Goal: Task Accomplishment & Management: Use online tool/utility

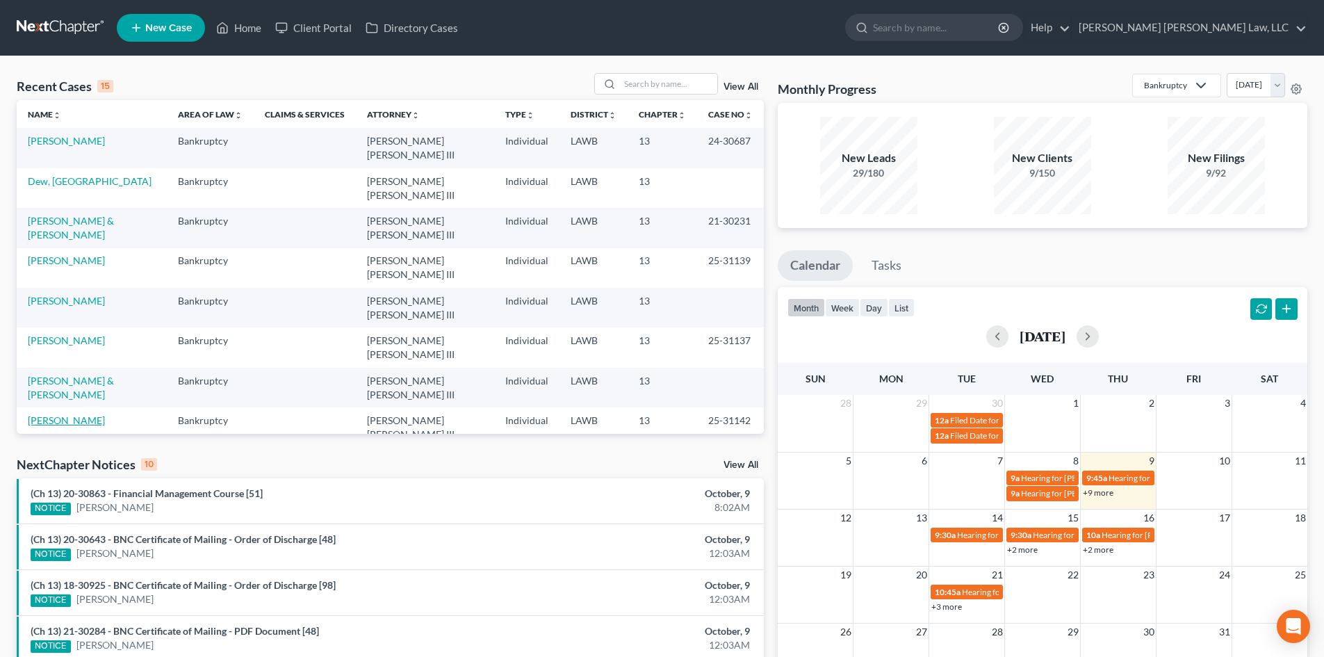
click at [65, 414] on link "[PERSON_NAME]" at bounding box center [66, 420] width 77 height 12
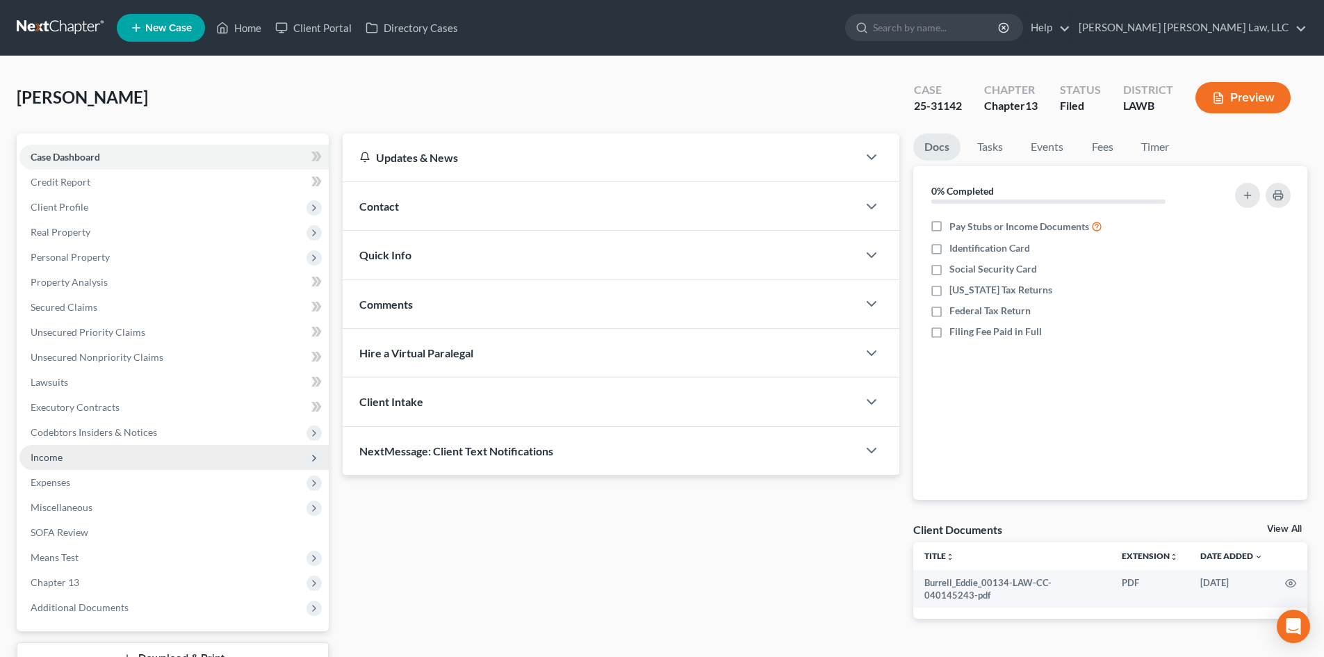
click at [98, 460] on span "Income" at bounding box center [173, 457] width 309 height 25
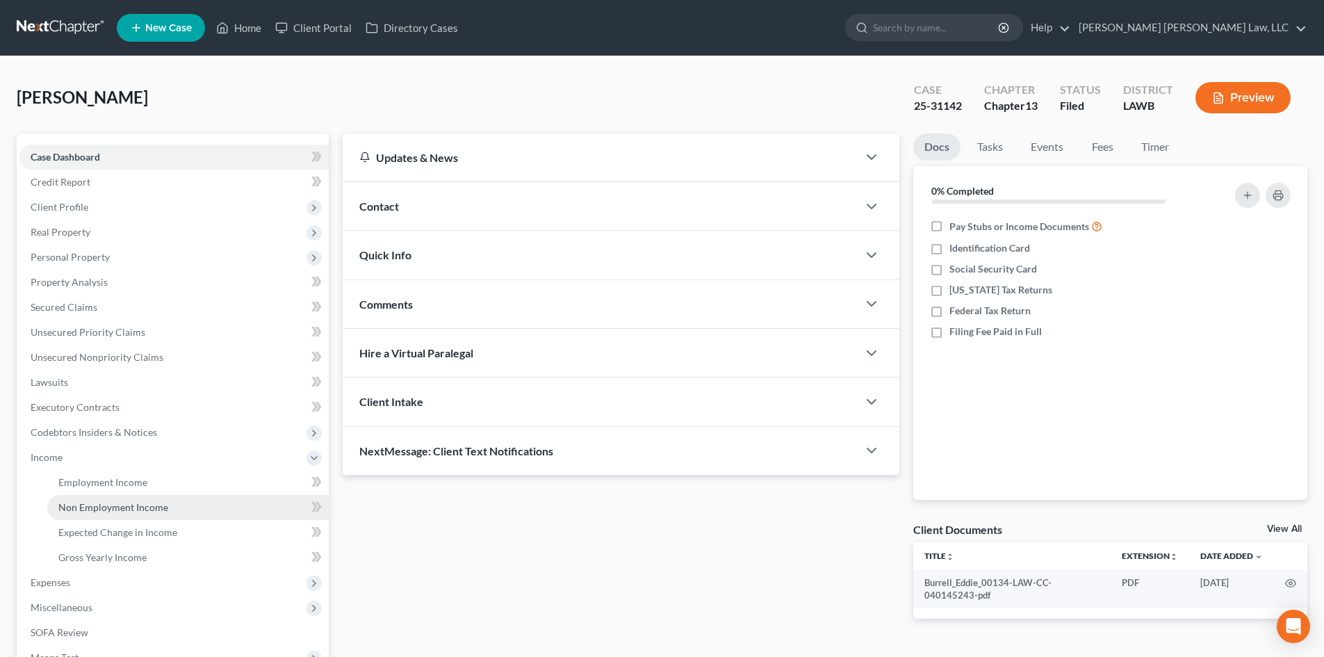
click at [98, 499] on link "Non Employment Income" at bounding box center [187, 507] width 281 height 25
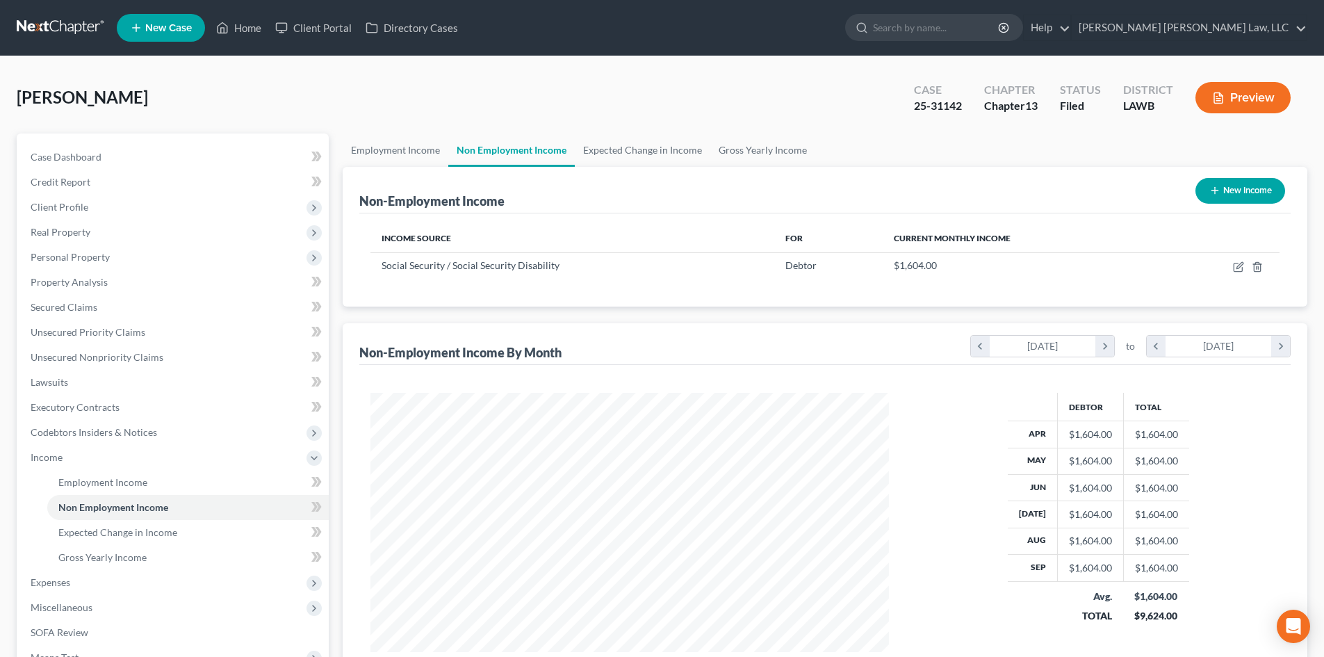
scroll to position [259, 546]
click at [404, 154] on link "Employment Income" at bounding box center [396, 149] width 106 height 33
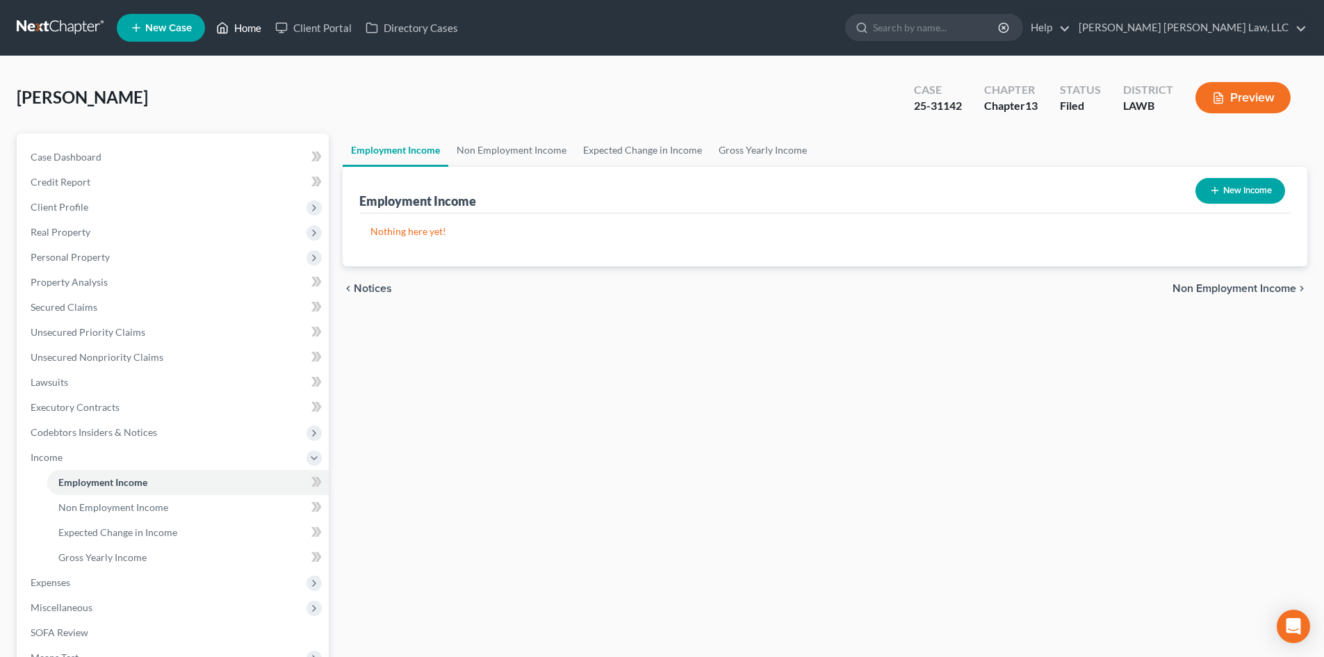
click at [243, 22] on link "Home" at bounding box center [238, 27] width 59 height 25
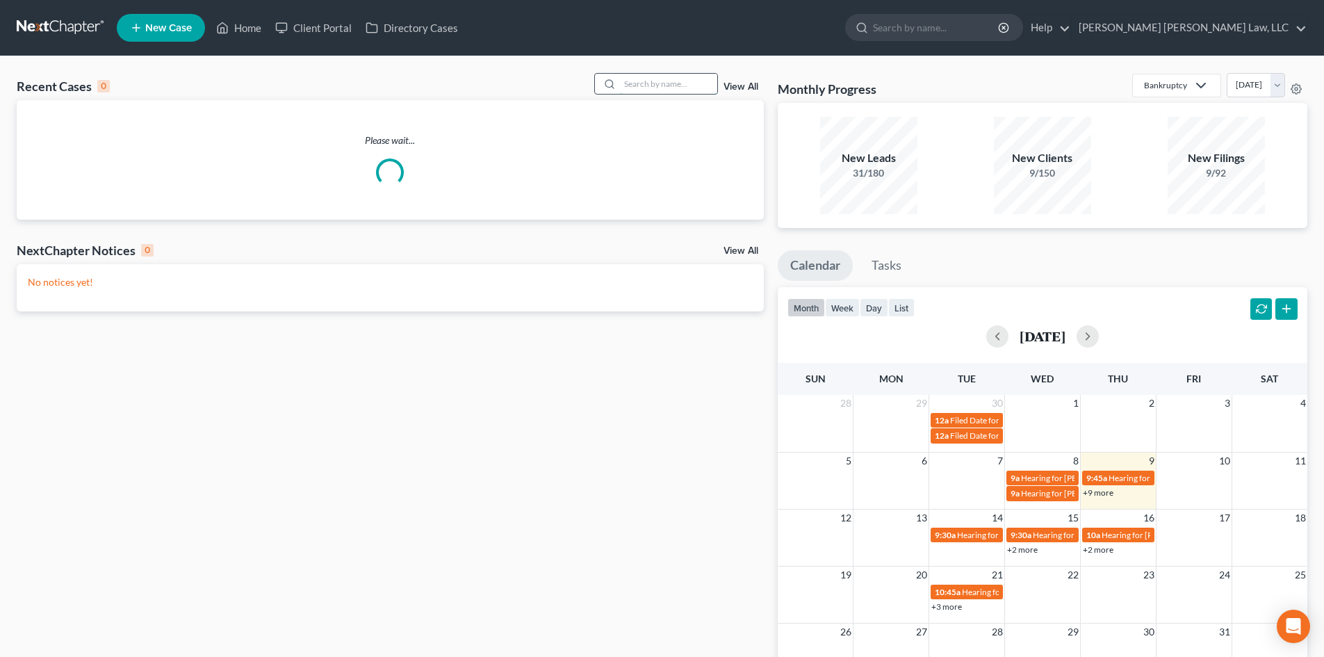
click at [653, 83] on input "search" at bounding box center [668, 84] width 97 height 20
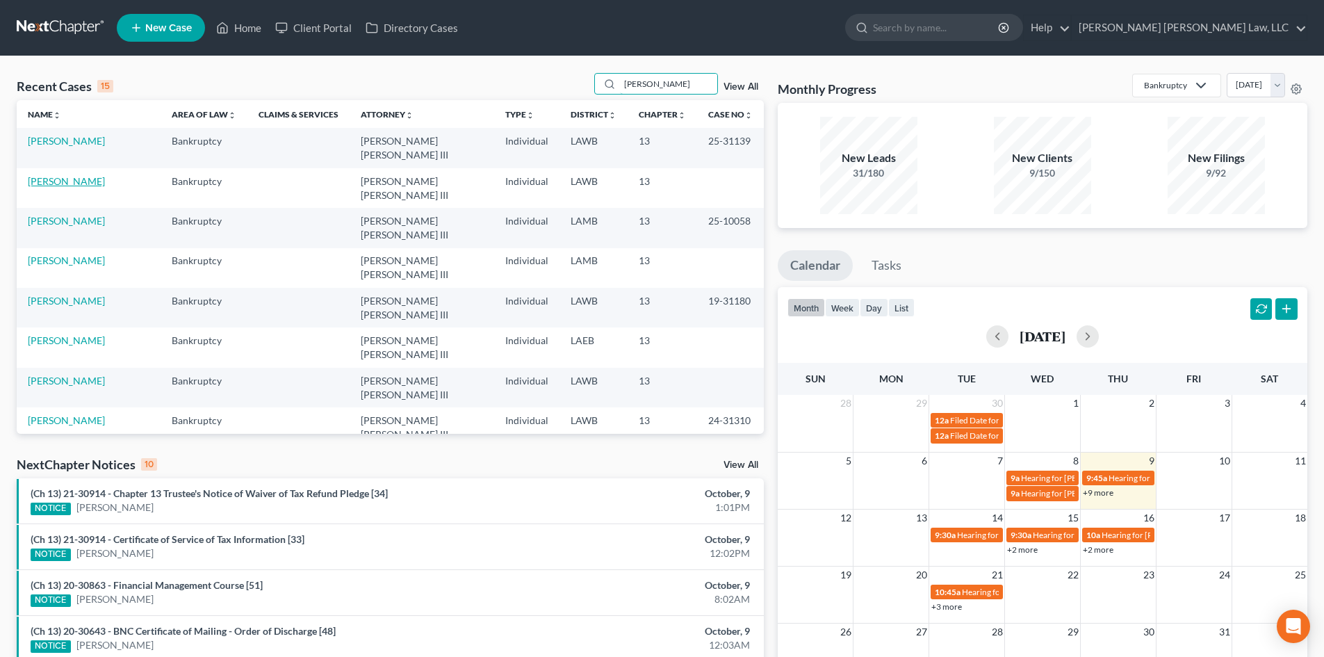
type input "james"
click at [64, 177] on link "[PERSON_NAME]" at bounding box center [66, 181] width 77 height 12
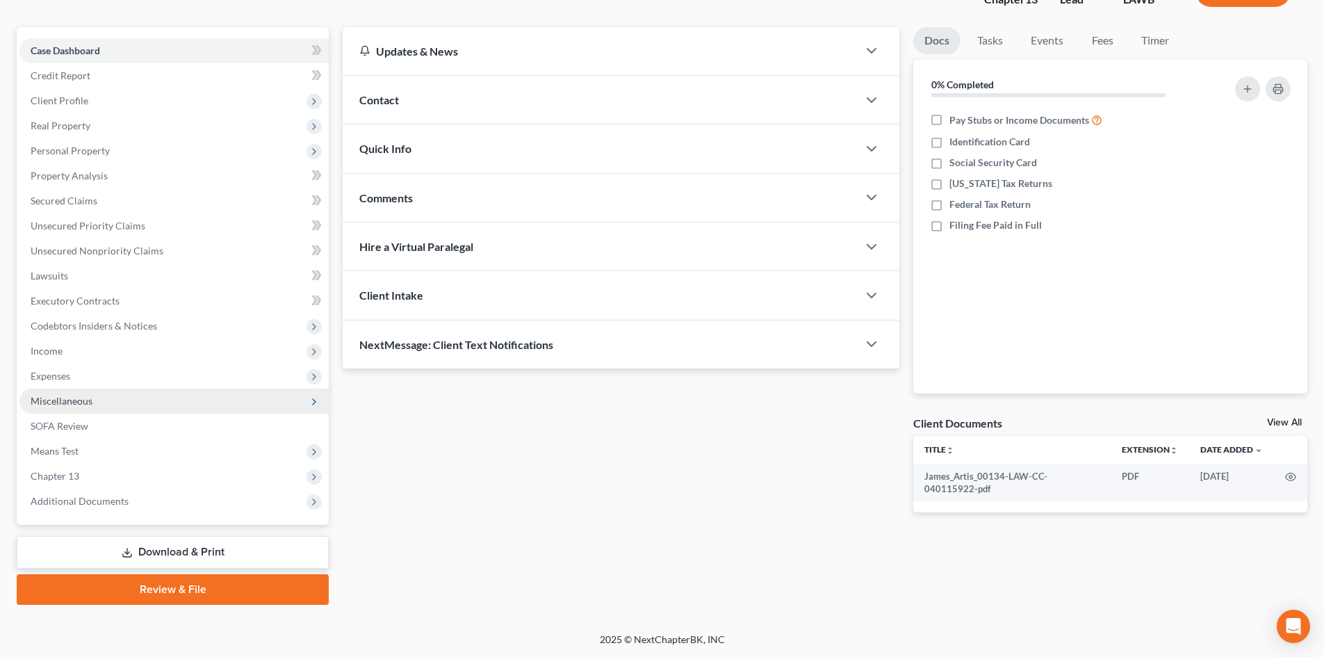
scroll to position [107, 0]
click at [81, 375] on span "Expenses" at bounding box center [173, 375] width 309 height 25
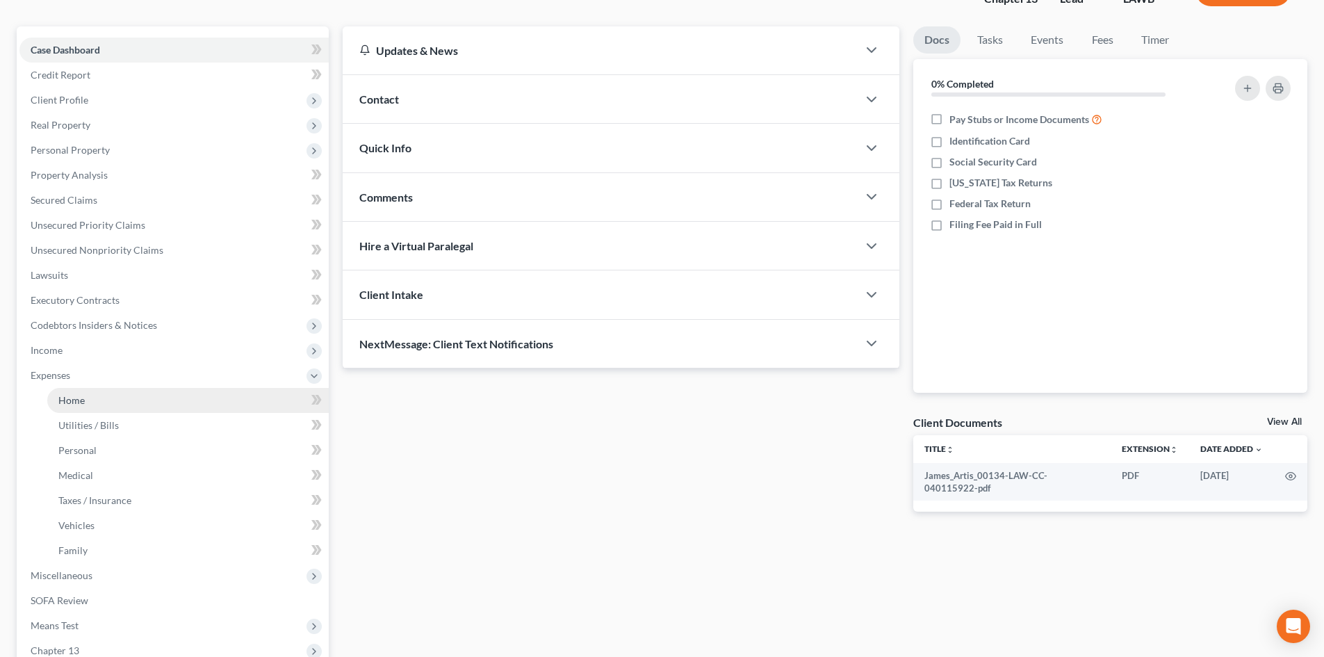
click at [113, 399] on link "Home" at bounding box center [187, 400] width 281 height 25
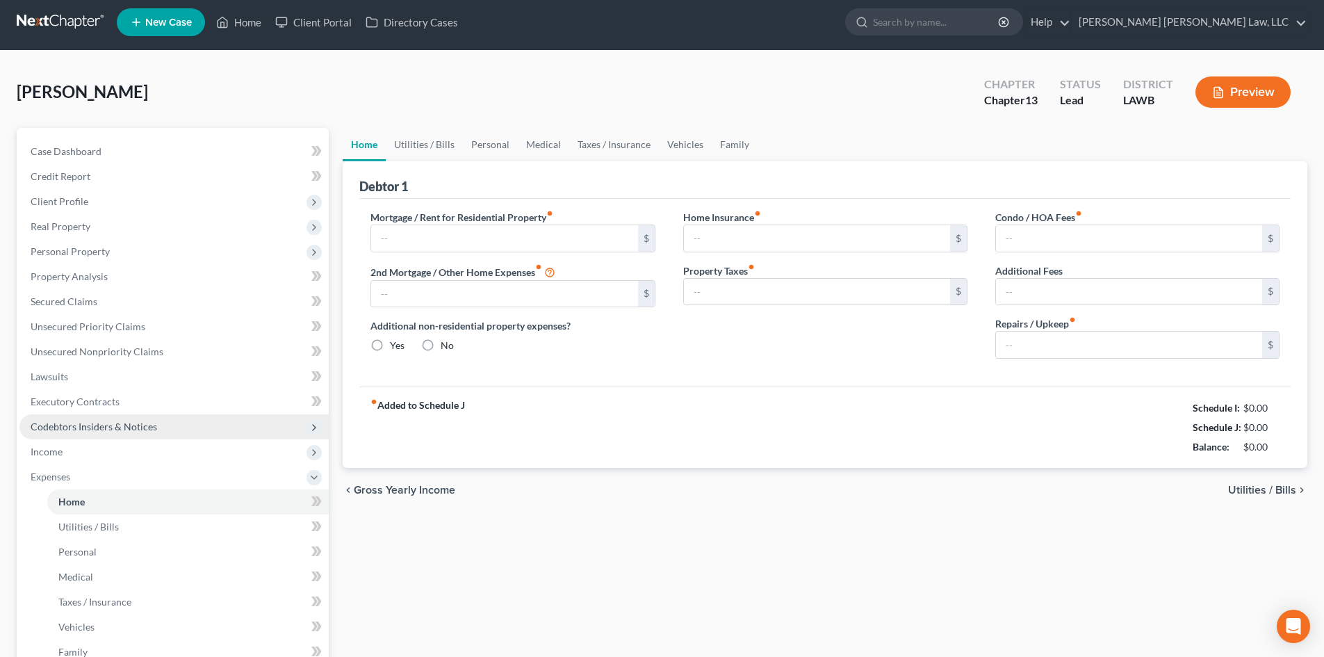
type input "0.00"
radio input "true"
type input "0.00"
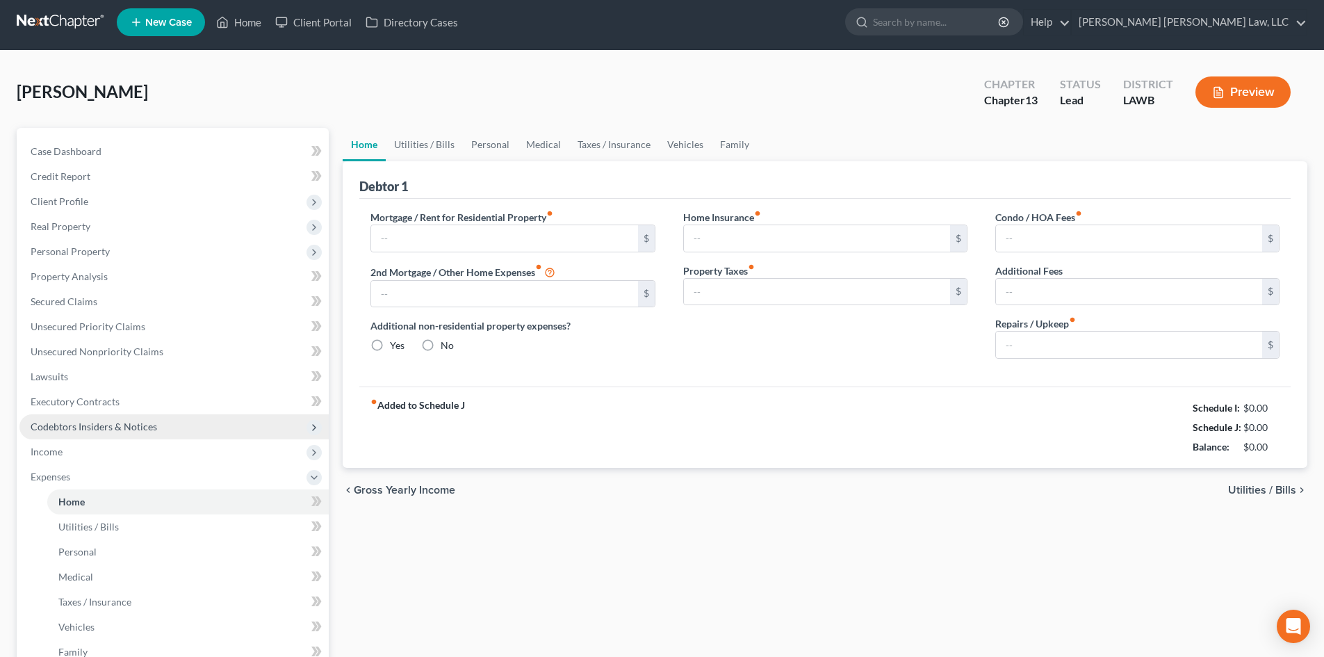
type input "0.00"
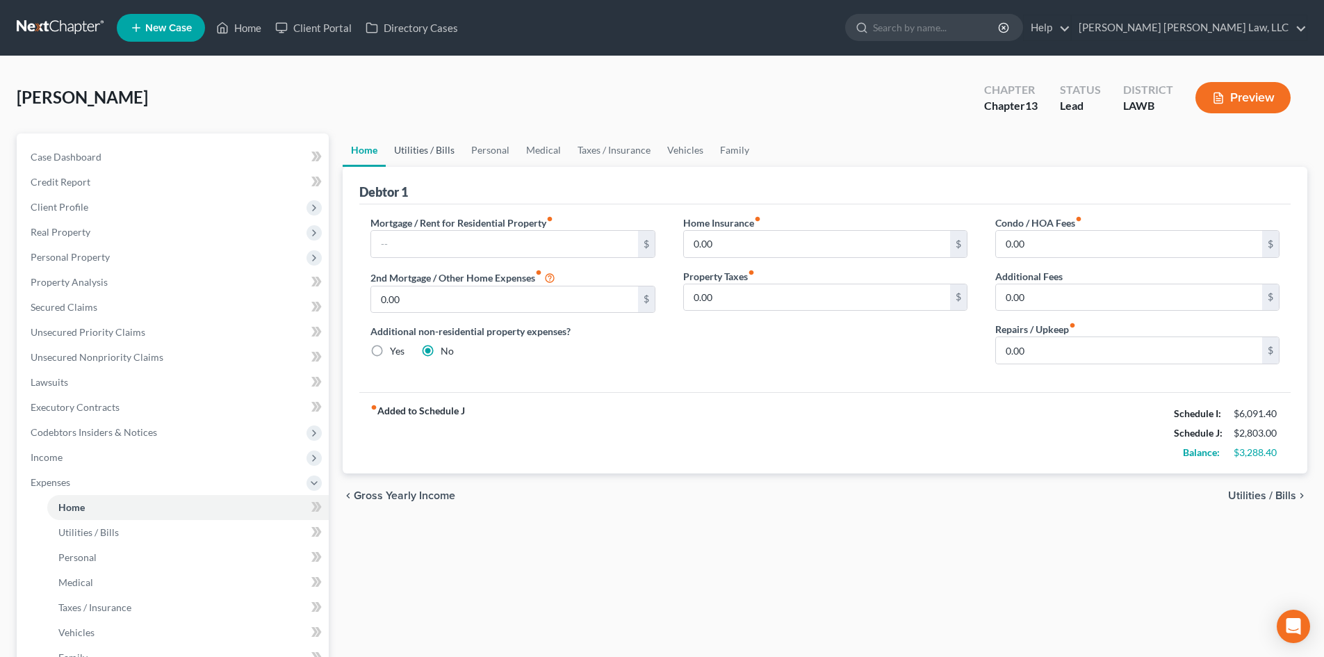
click at [431, 147] on link "Utilities / Bills" at bounding box center [424, 149] width 77 height 33
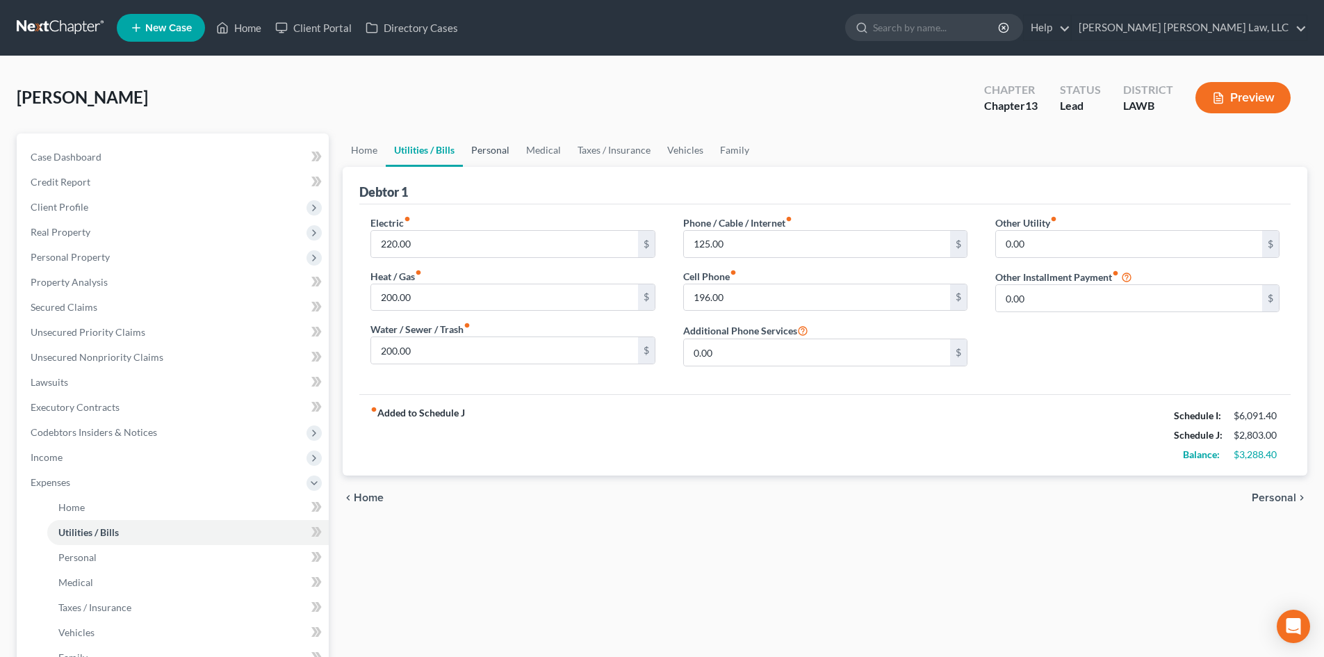
click at [483, 154] on link "Personal" at bounding box center [490, 149] width 55 height 33
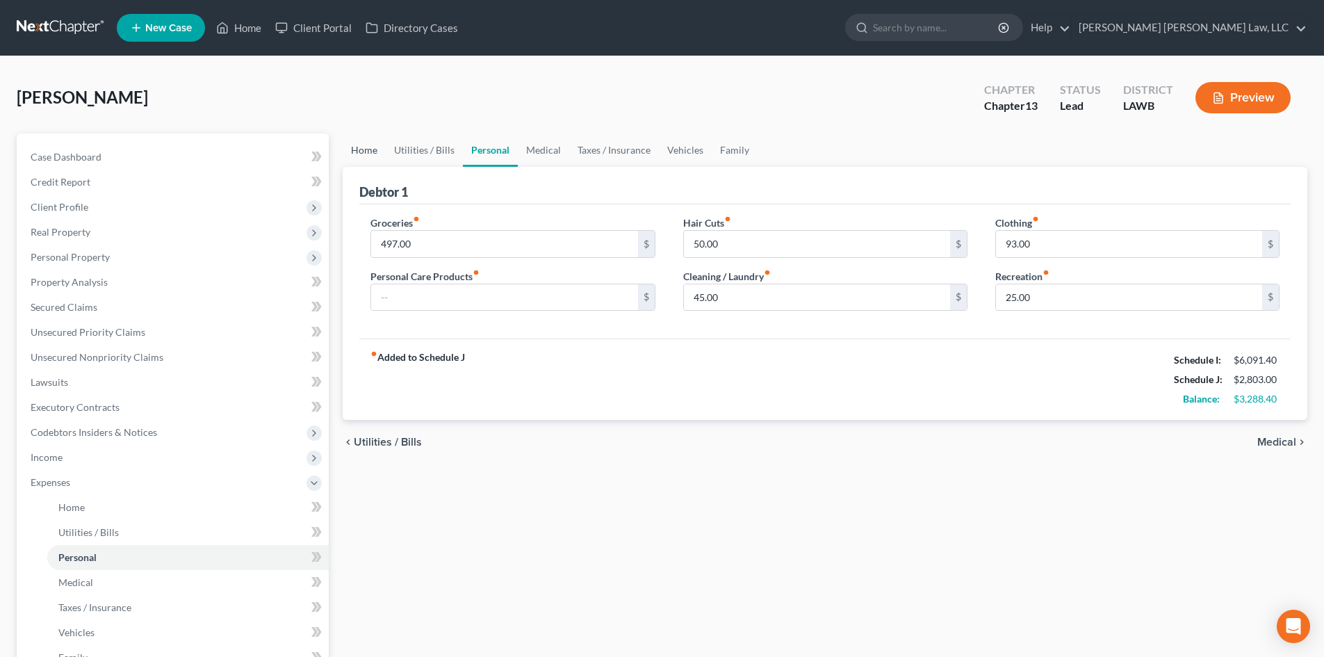
click at [367, 148] on link "Home" at bounding box center [364, 149] width 43 height 33
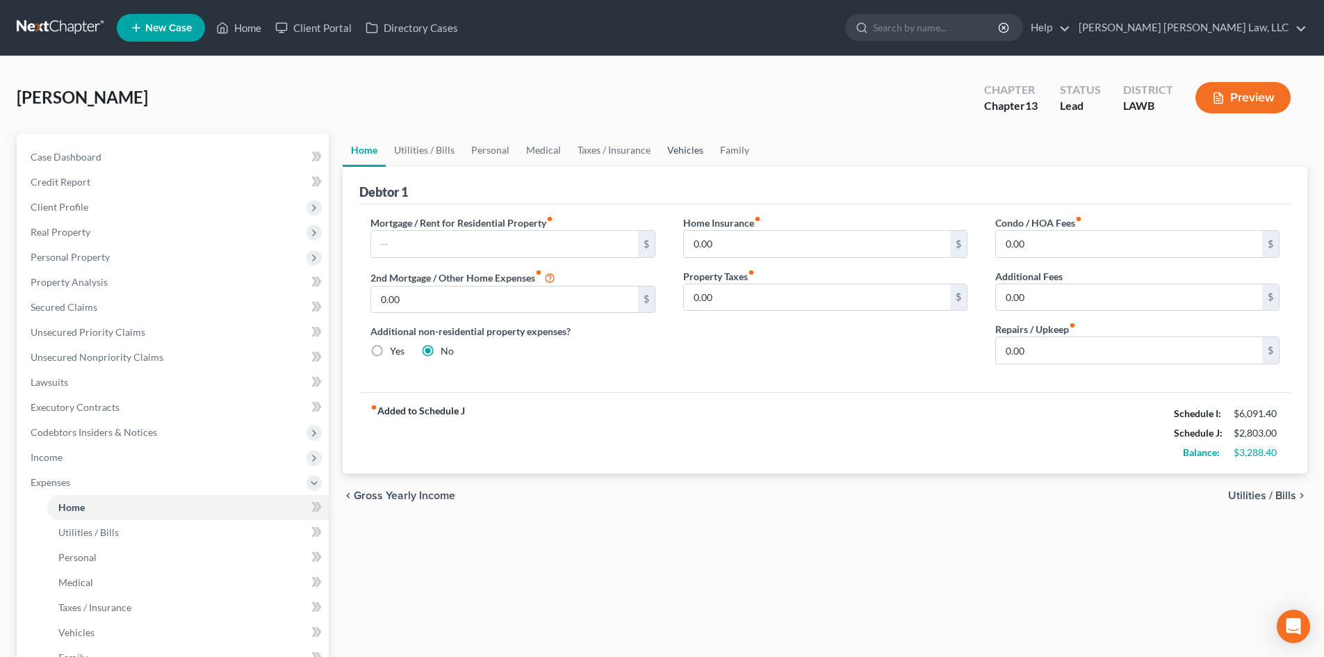
click at [669, 148] on link "Vehicles" at bounding box center [685, 149] width 53 height 33
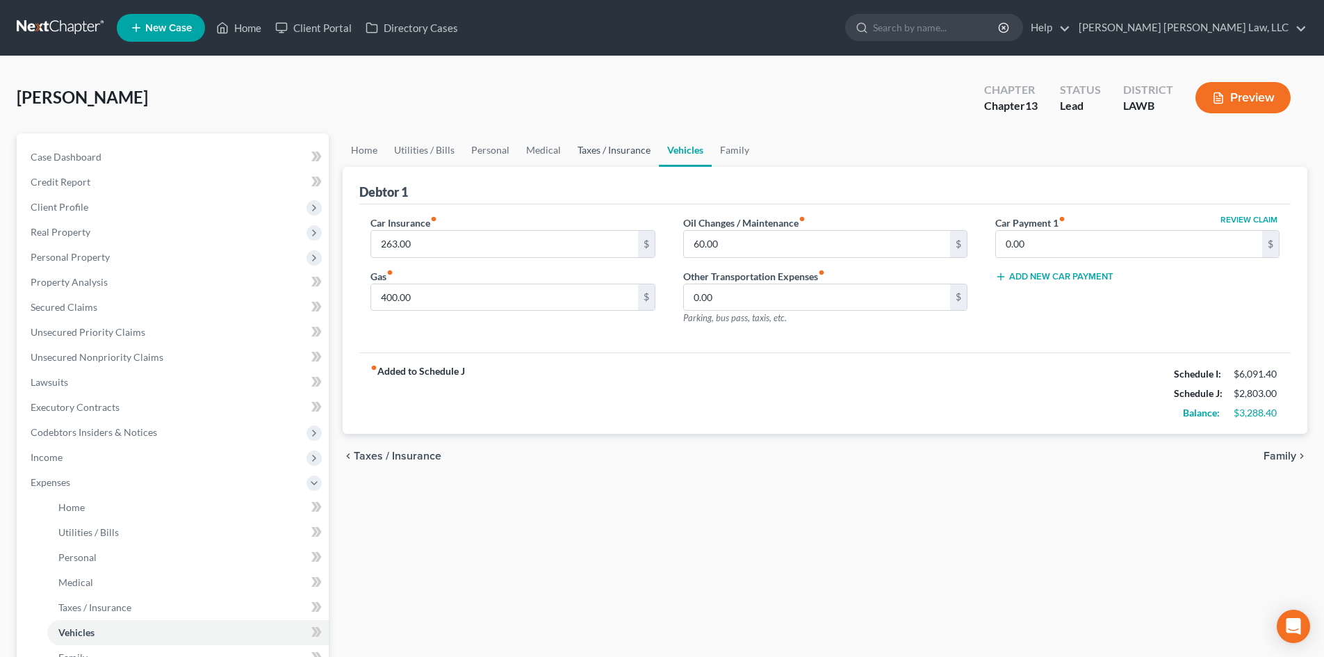
click at [618, 147] on link "Taxes / Insurance" at bounding box center [614, 149] width 90 height 33
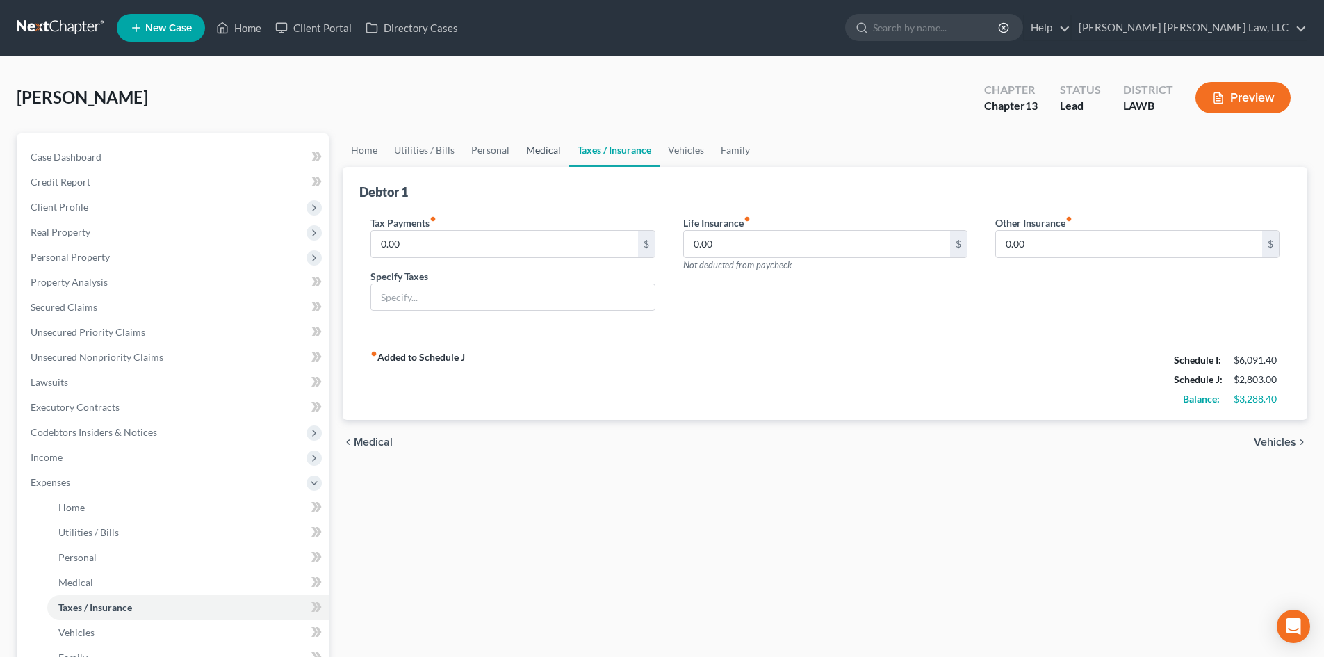
click at [543, 148] on link "Medical" at bounding box center [543, 149] width 51 height 33
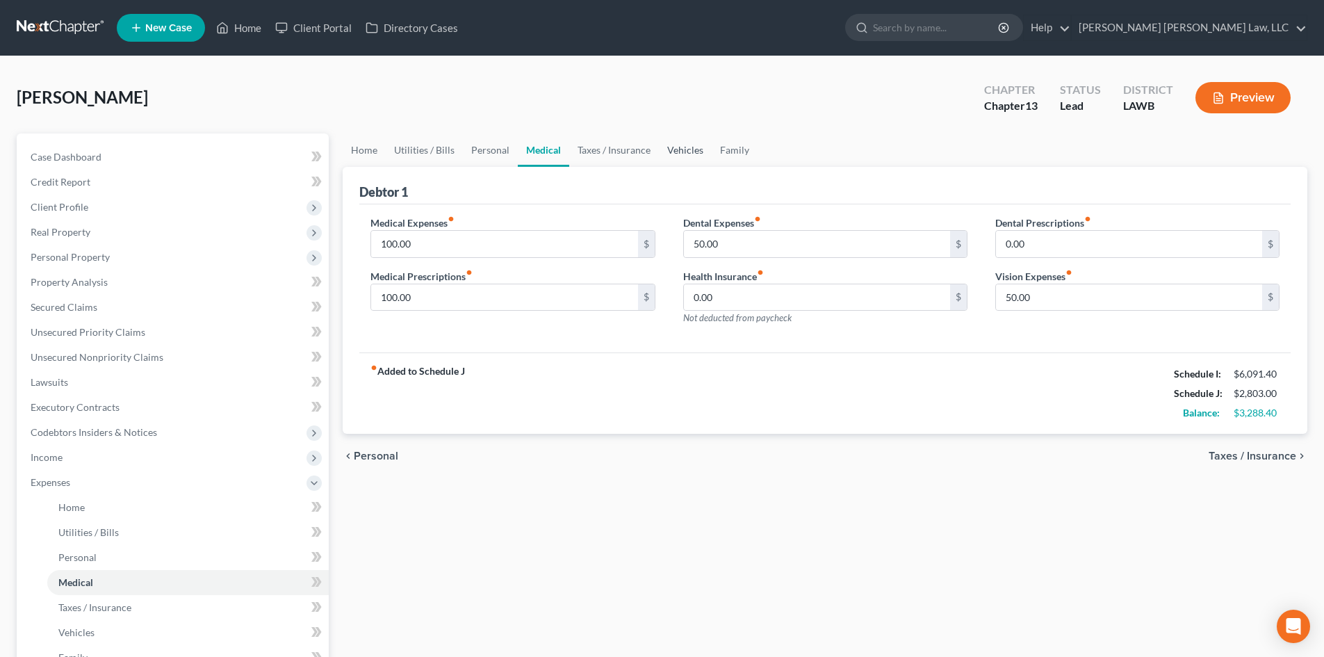
click at [674, 149] on link "Vehicles" at bounding box center [685, 149] width 53 height 33
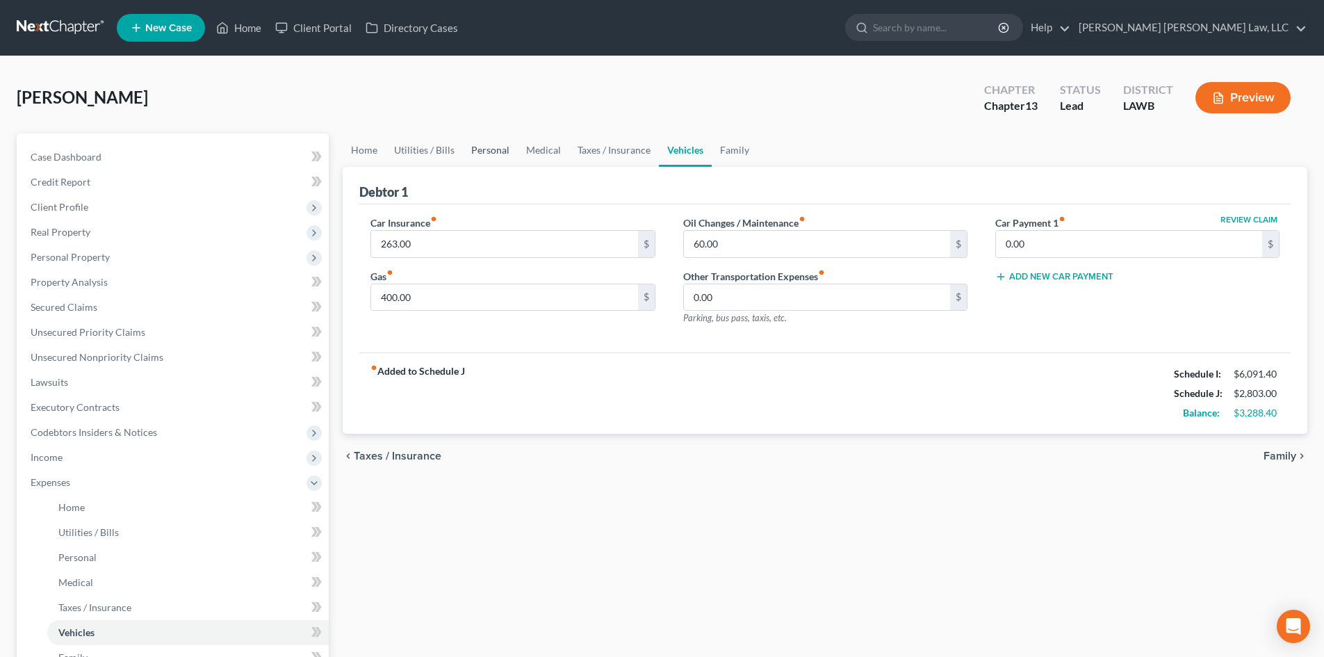
click at [507, 149] on link "Personal" at bounding box center [490, 149] width 55 height 33
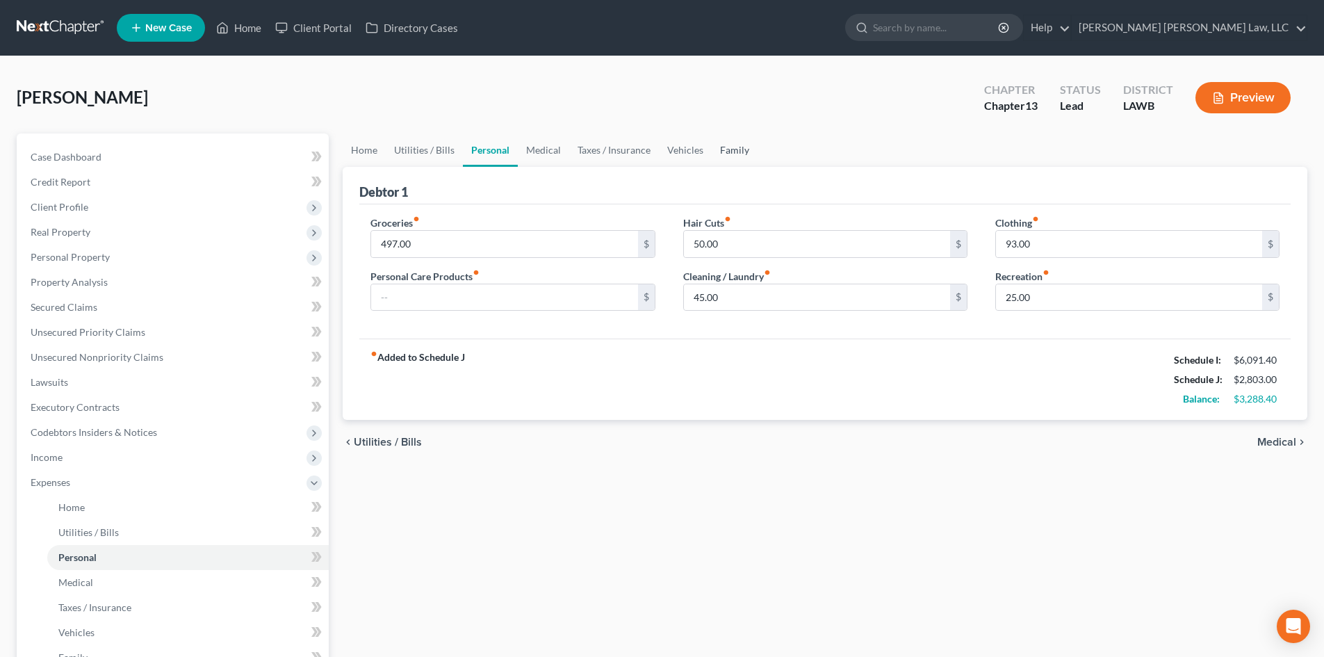
click at [747, 147] on link "Family" at bounding box center [735, 149] width 46 height 33
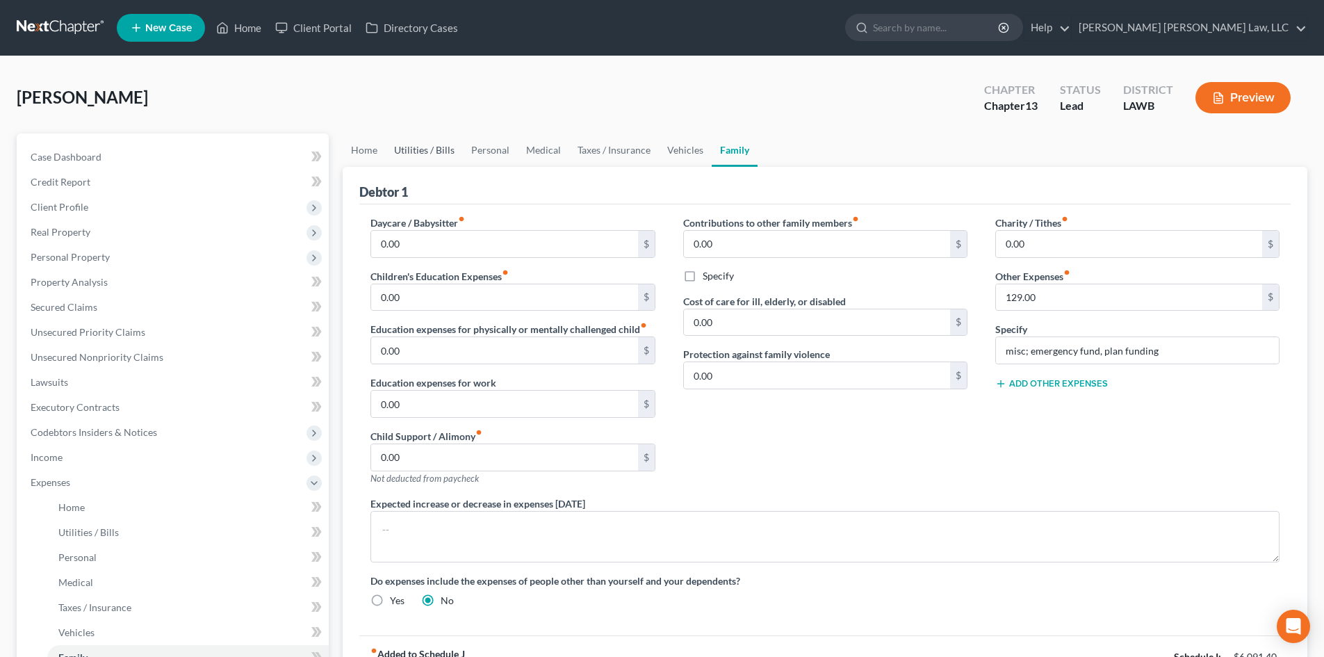
click at [386, 143] on link "Utilities / Bills" at bounding box center [424, 149] width 77 height 33
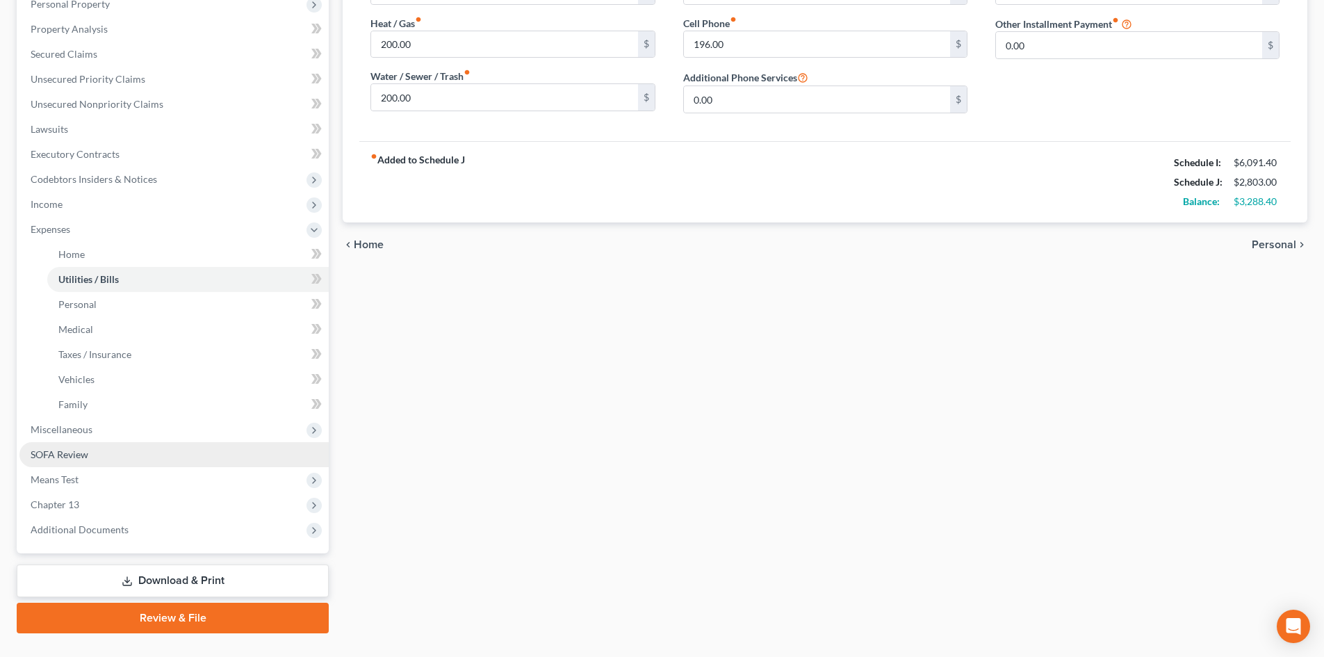
scroll to position [278, 0]
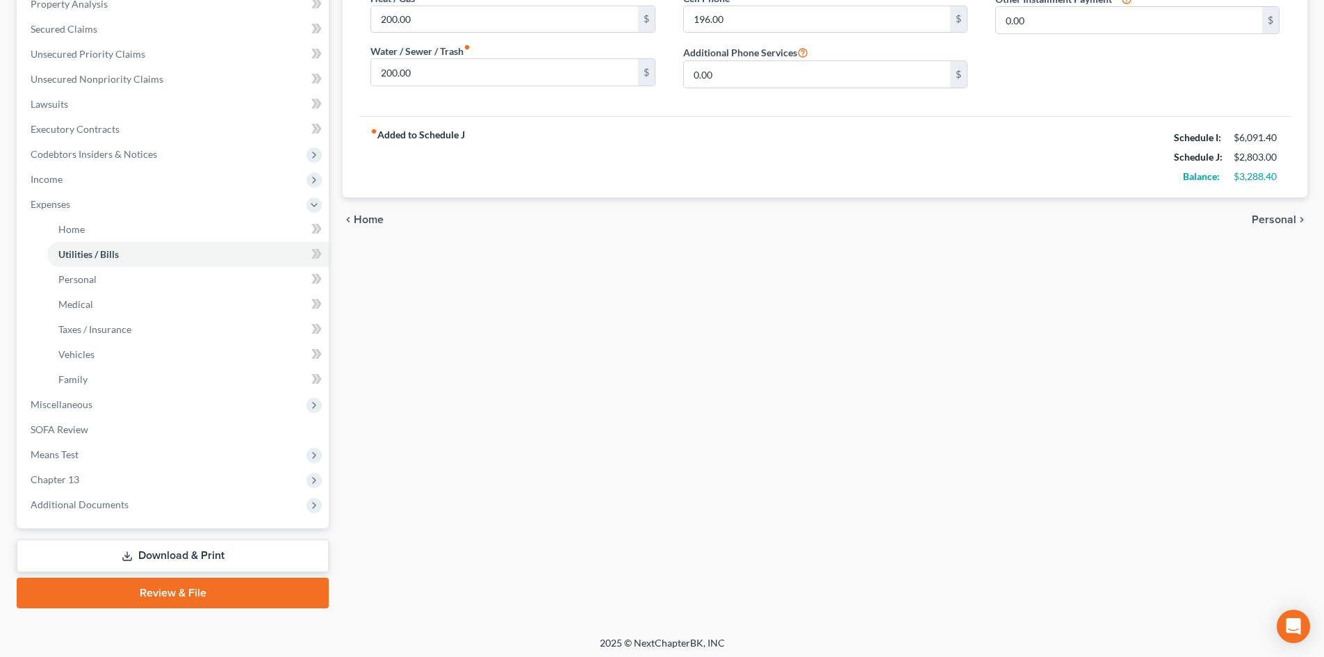
click at [206, 602] on link "Review & File" at bounding box center [173, 592] width 312 height 31
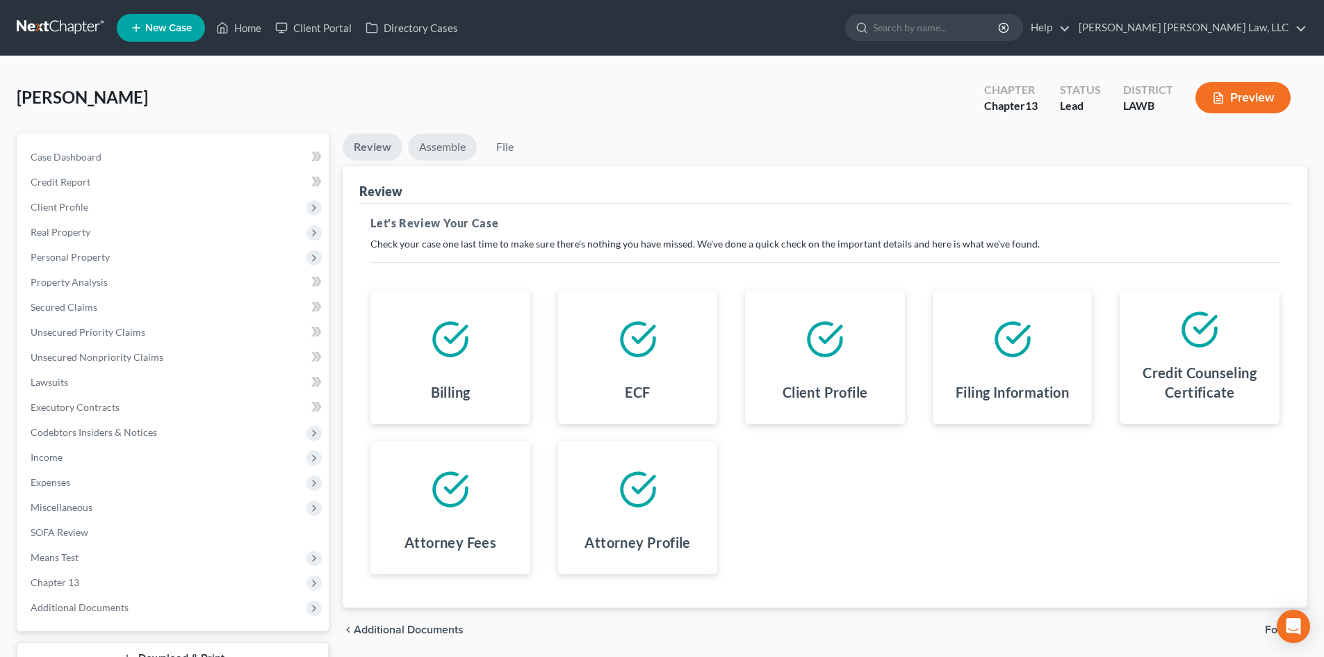
drag, startPoint x: 452, startPoint y: 139, endPoint x: 470, endPoint y: 156, distance: 25.1
click at [452, 139] on link "Assemble" at bounding box center [442, 146] width 69 height 27
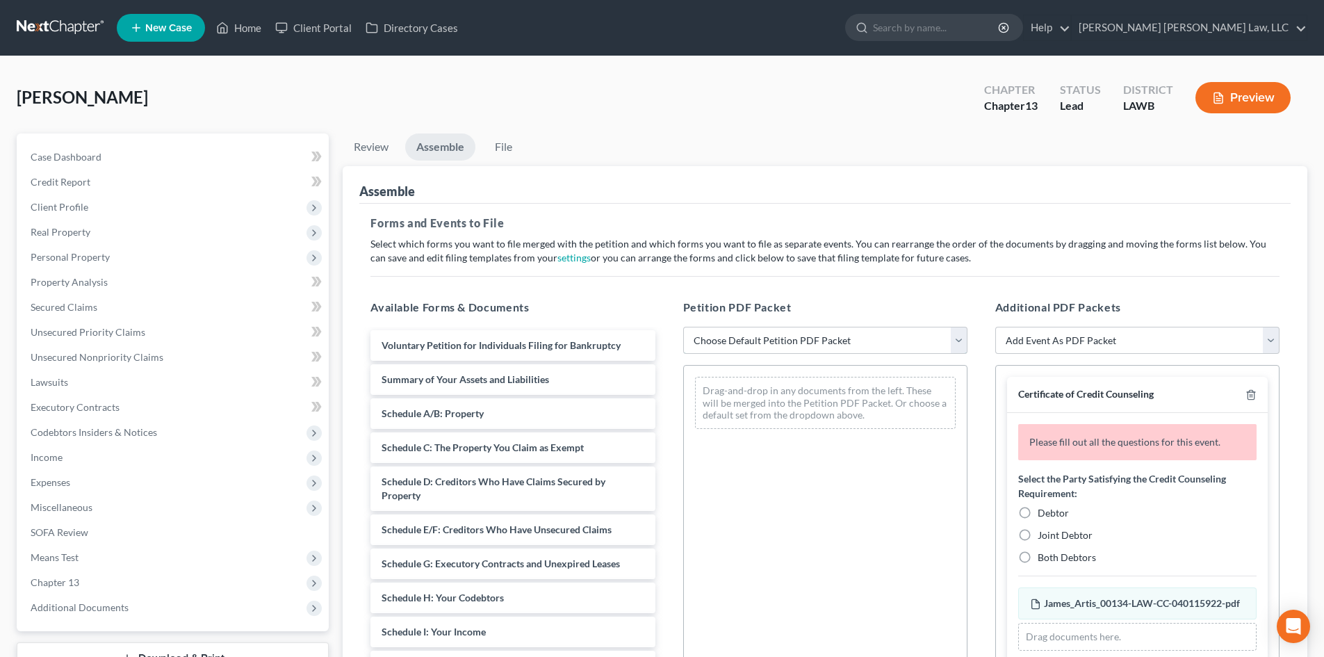
click at [792, 334] on select "Choose Default Petition PDF Packet Complete Bankruptcy Petition (all forms and …" at bounding box center [825, 341] width 284 height 28
select select "0"
click at [683, 327] on select "Choose Default Petition PDF Packet Complete Bankruptcy Petition (all forms and …" at bounding box center [825, 341] width 284 height 28
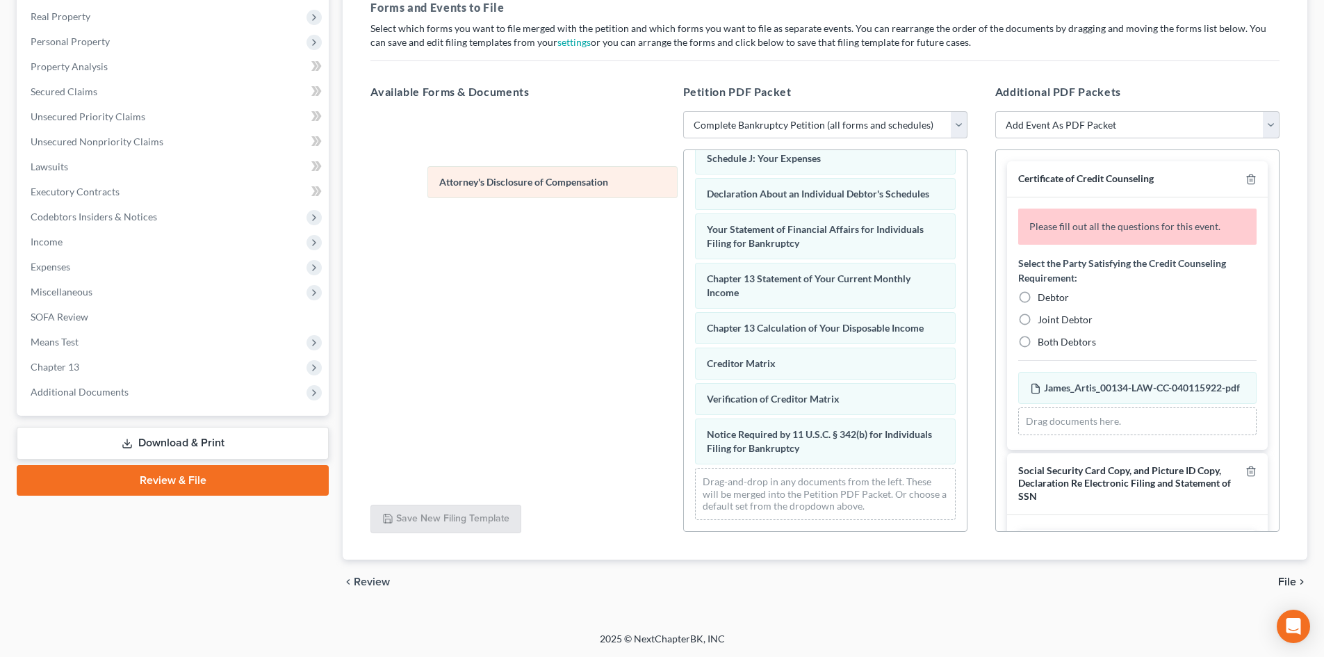
scroll to position [393, 0]
drag, startPoint x: 870, startPoint y: 457, endPoint x: 542, endPoint y: 133, distance: 460.4
click at [684, 134] on div "Attorney's Disclosure of Compensation Voluntary Petition for Individuals Filing…" at bounding box center [825, 151] width 283 height 760
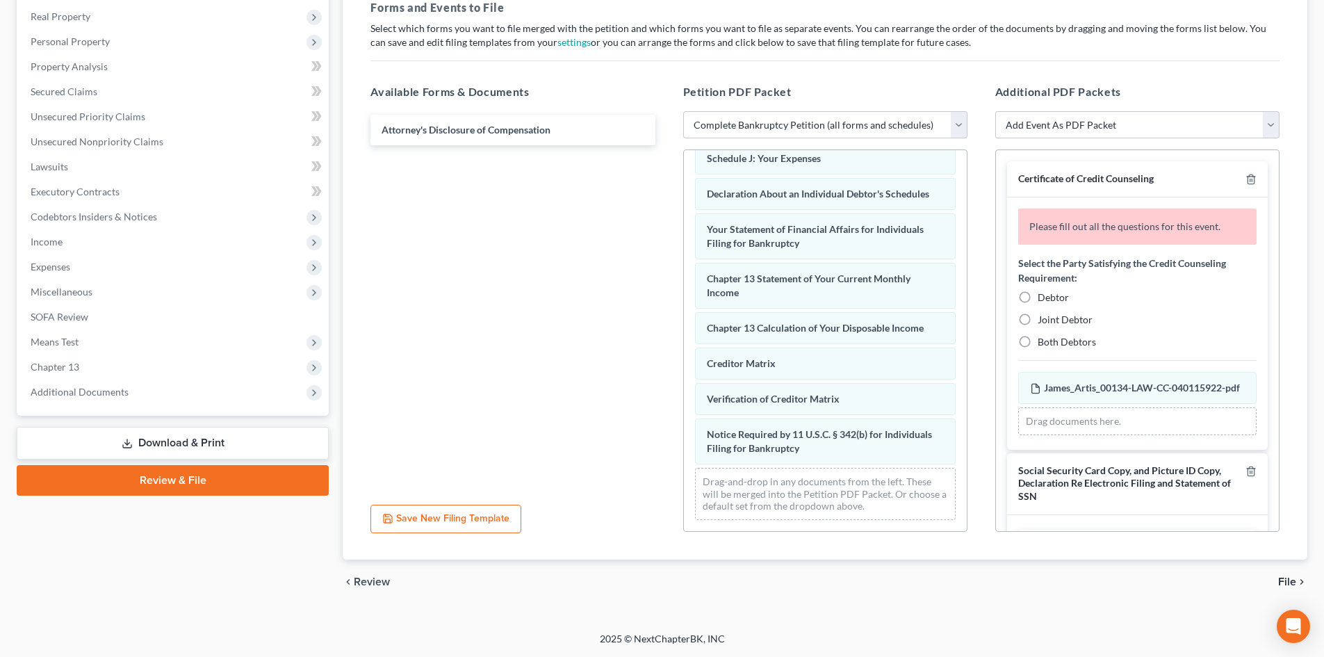
click at [1240, 179] on div at bounding box center [1248, 178] width 17 height 13
click at [1245, 179] on icon "button" at bounding box center [1250, 179] width 11 height 11
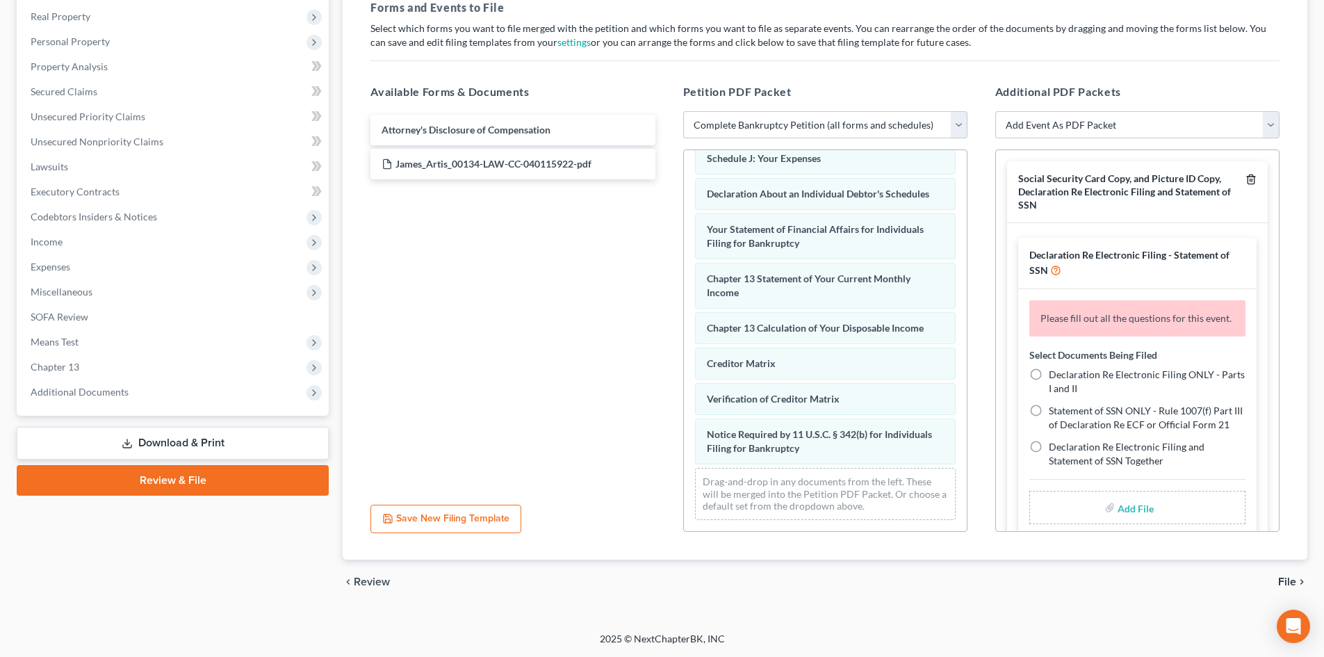
click at [1245, 179] on icon "button" at bounding box center [1250, 179] width 11 height 11
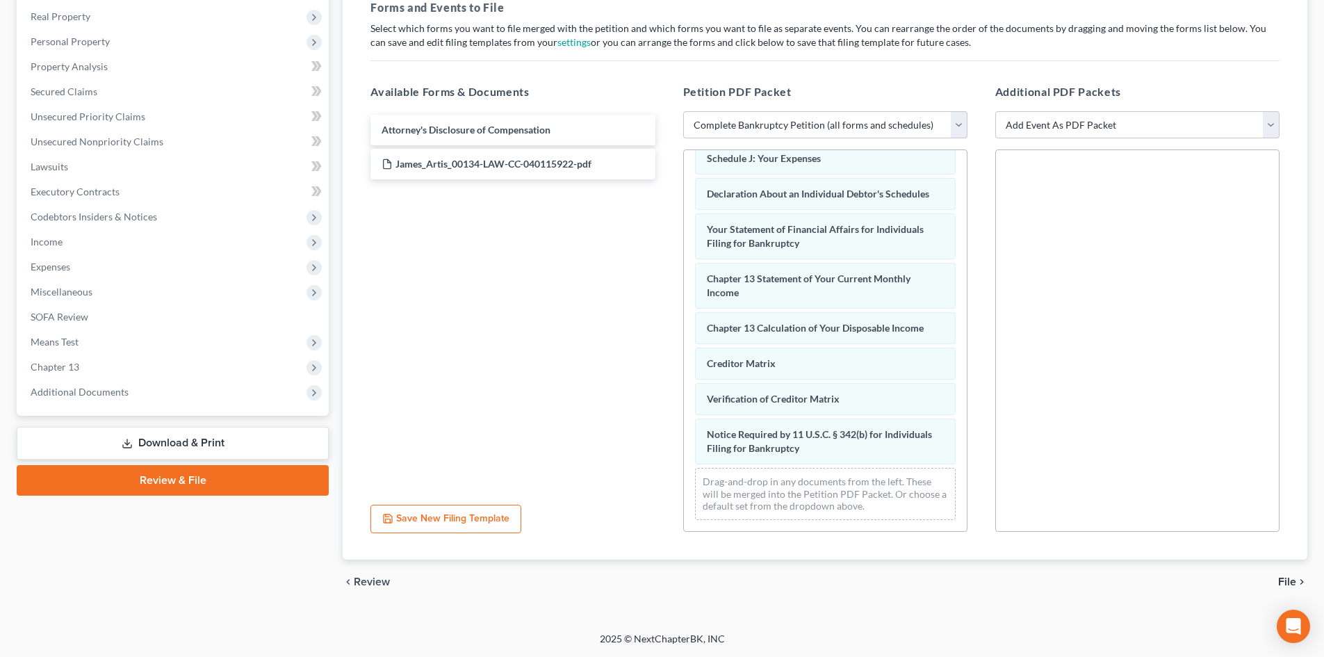
click at [1299, 587] on icon "chevron_right" at bounding box center [1301, 581] width 11 height 11
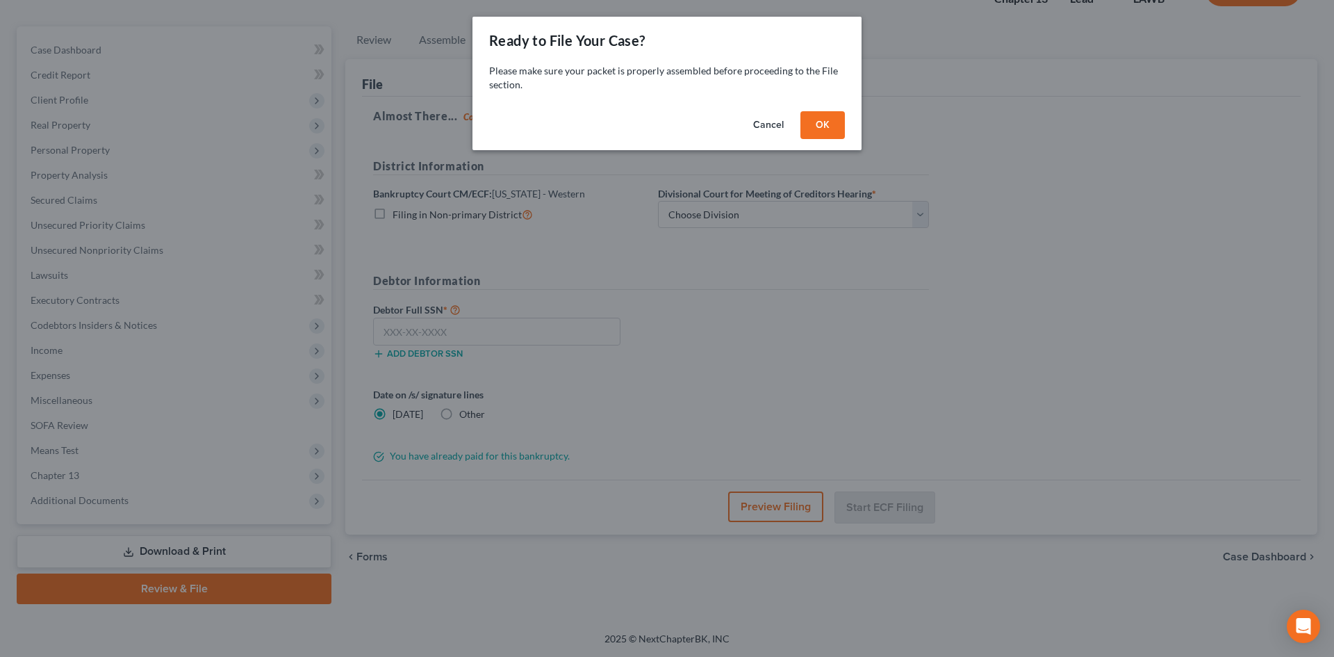
click at [814, 131] on button "OK" at bounding box center [823, 125] width 44 height 28
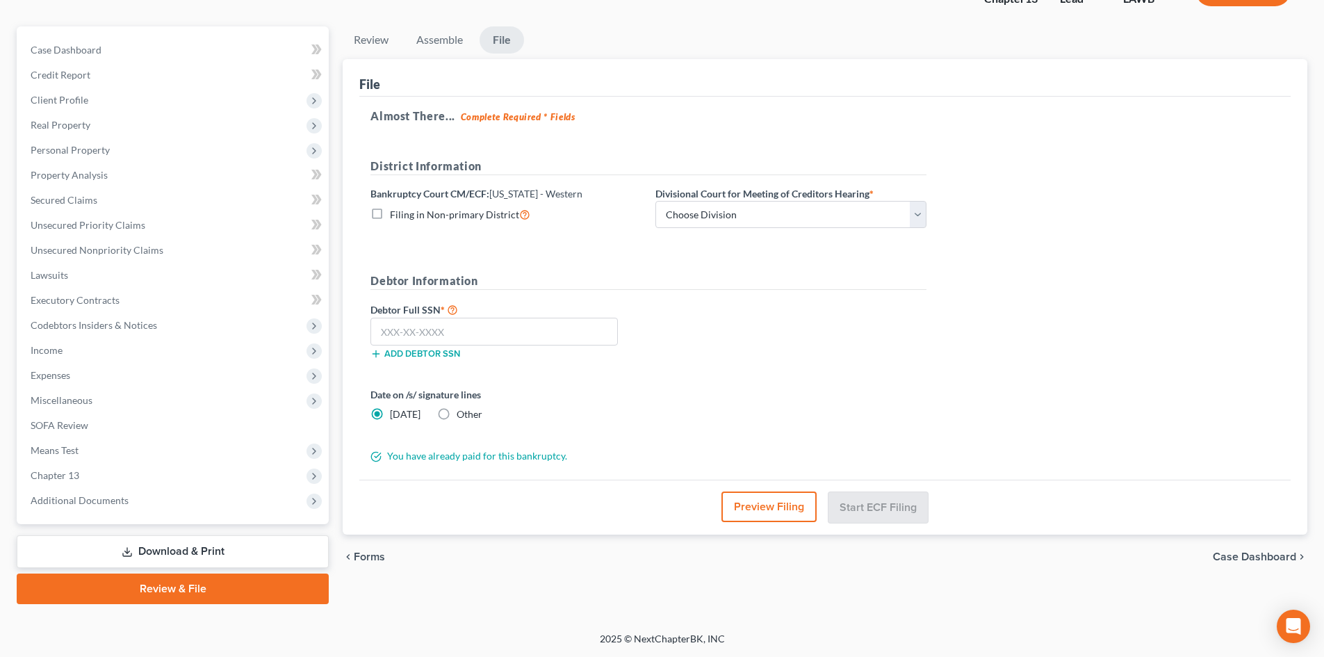
click at [454, 213] on span "Filing in Non-primary District" at bounding box center [454, 214] width 129 height 12
click at [404, 213] on input "Filing in Non-primary District" at bounding box center [399, 210] width 9 height 9
checkbox input "true"
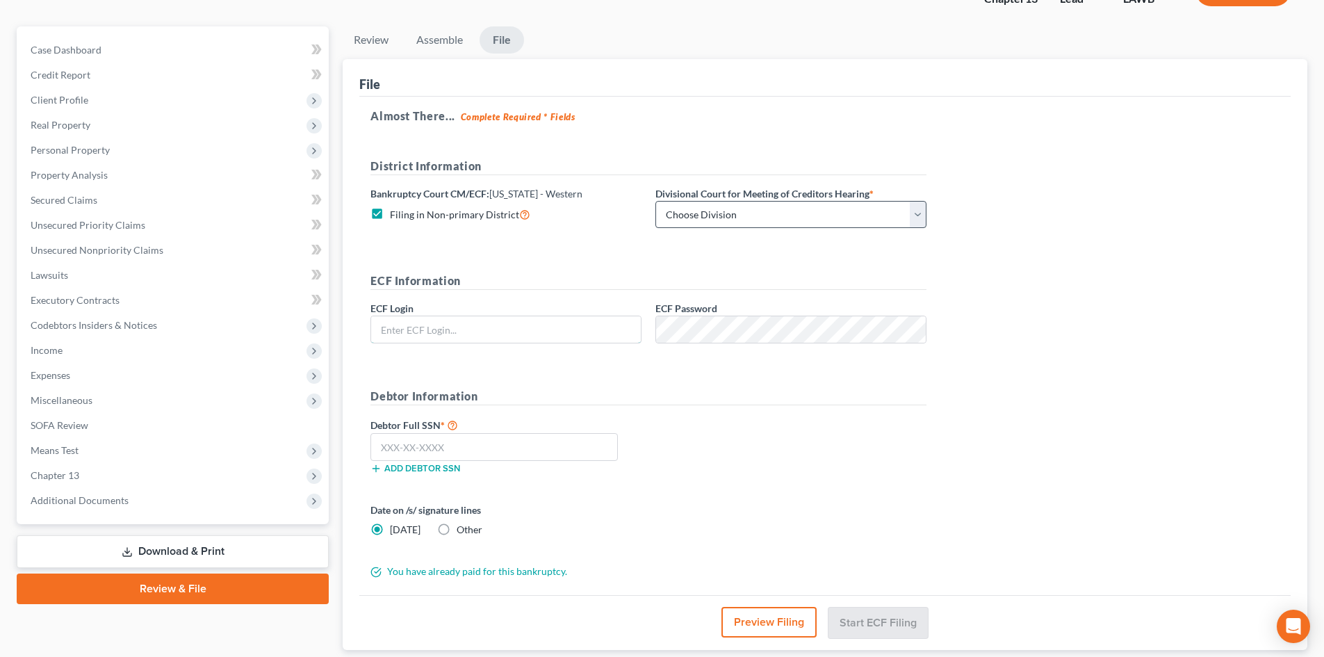
type input "eoyoung3p"
click at [696, 213] on select "Choose Division Alexandria Lafayette-Opelousas Lake Charles Monroe Shreveport" at bounding box center [790, 215] width 271 height 28
select select "3"
click at [655, 201] on select "Choose Division Alexandria Lafayette-Opelousas Lake Charles Monroe Shreveport" at bounding box center [790, 215] width 271 height 28
click at [575, 432] on label "Debtor Full SSN *" at bounding box center [505, 424] width 285 height 17
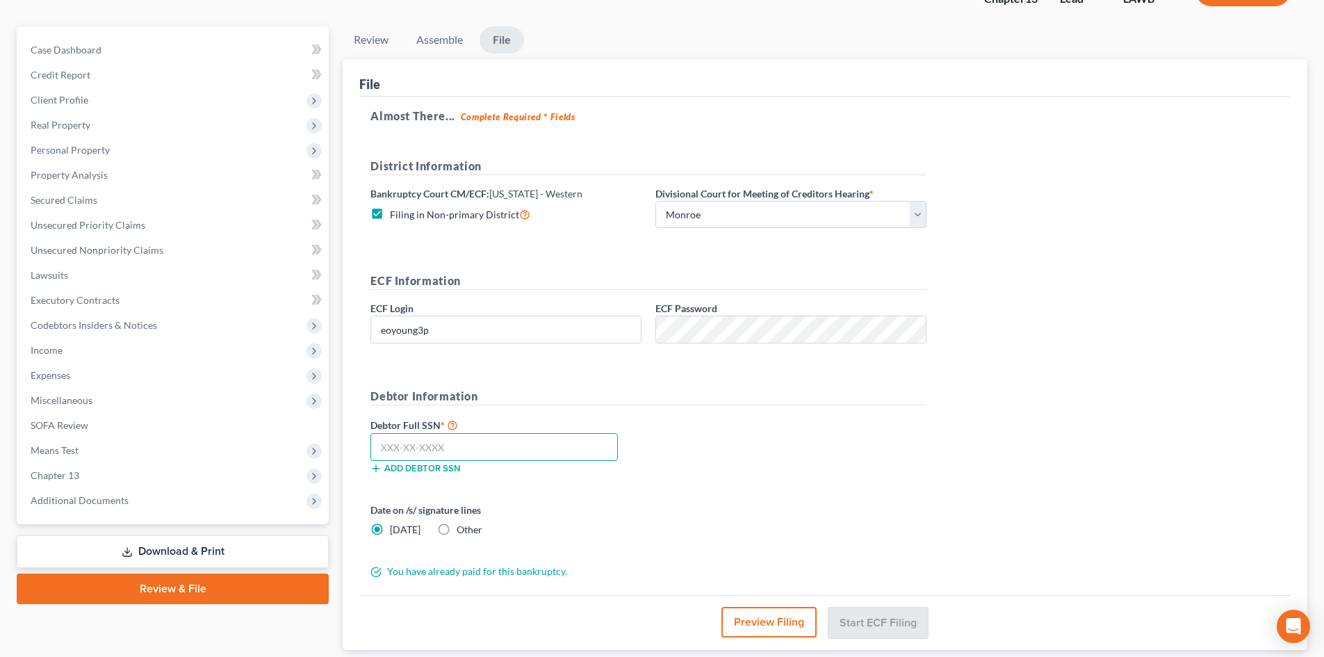
click at [532, 443] on input "text" at bounding box center [493, 447] width 247 height 28
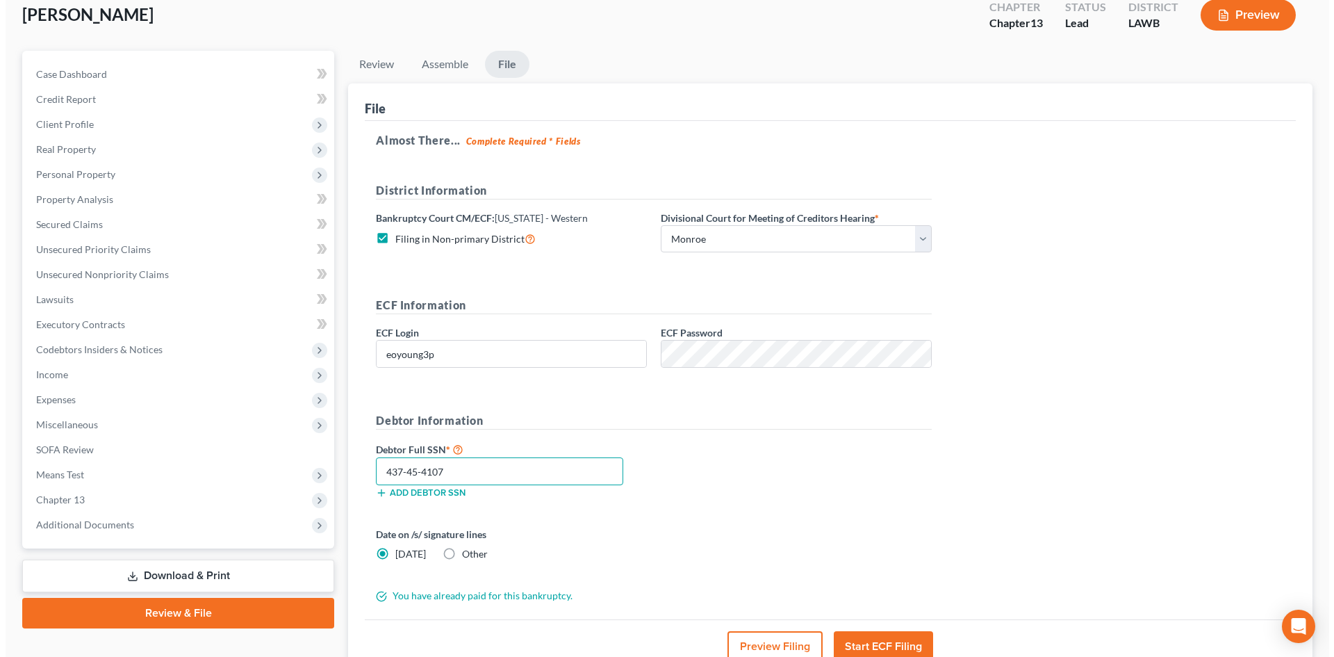
scroll to position [82, 0]
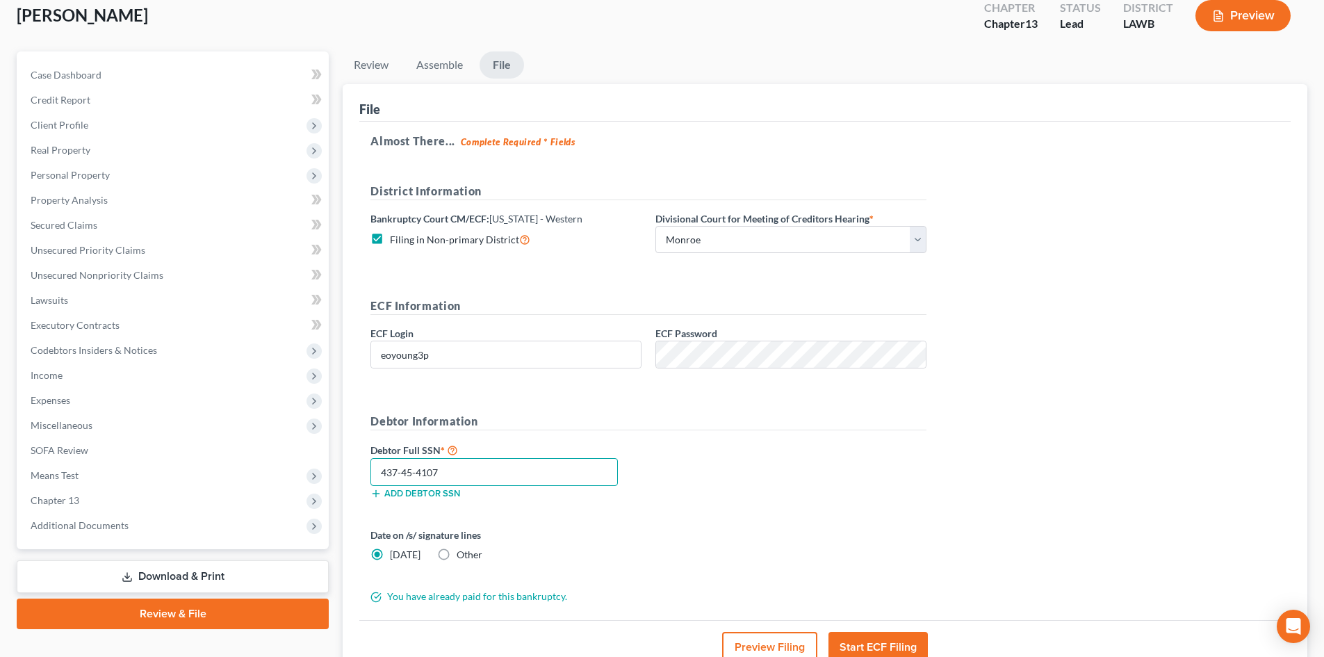
type input "437-45-4107"
click at [793, 635] on button "Preview Filing" at bounding box center [769, 647] width 95 height 31
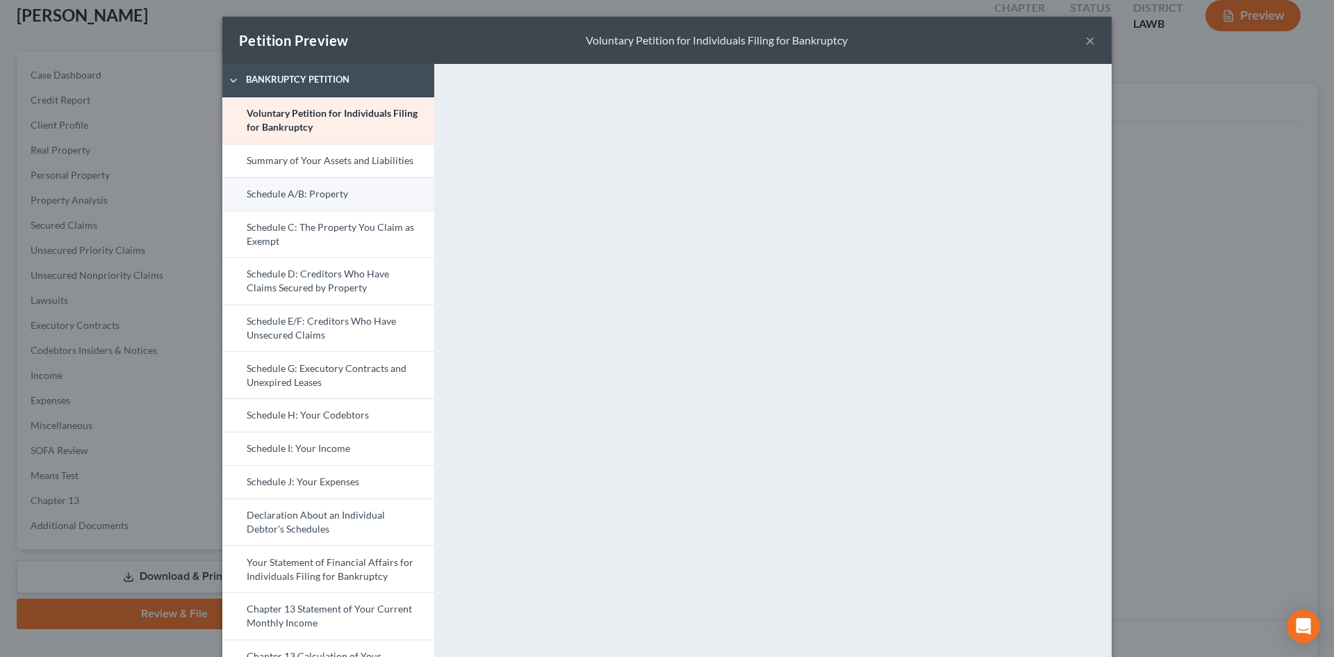
click at [384, 191] on link "Schedule A/B: Property" at bounding box center [328, 193] width 212 height 33
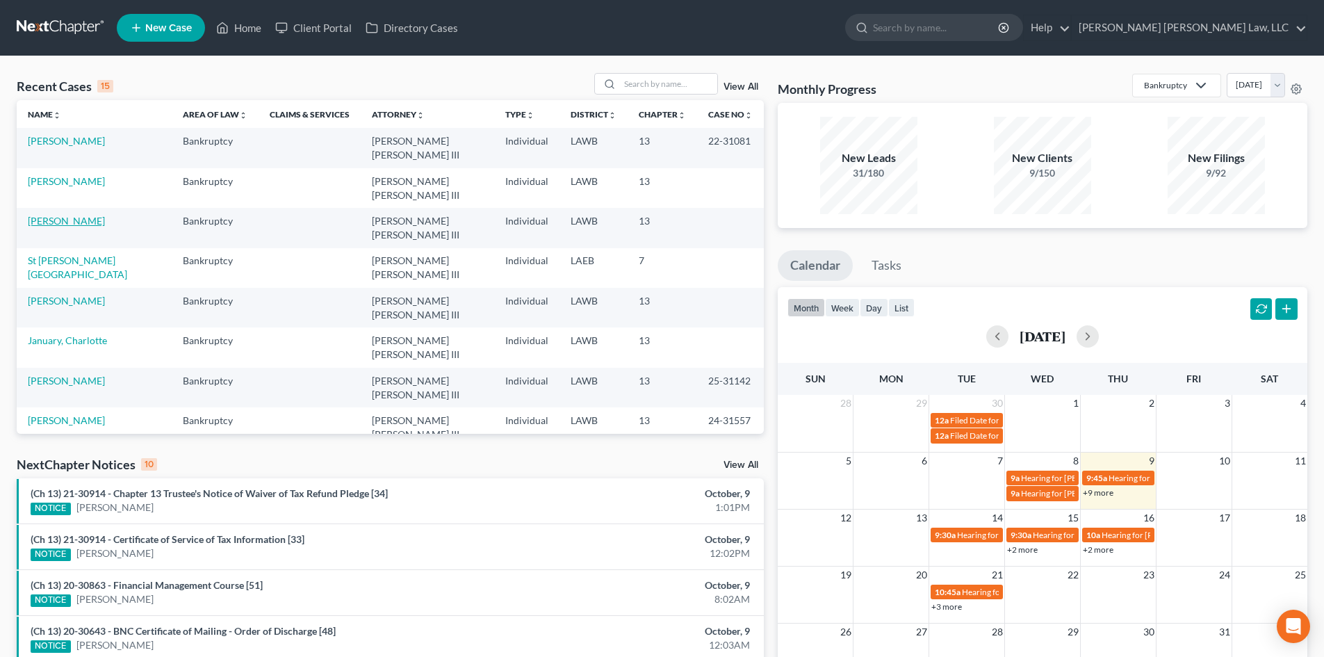
click at [68, 215] on link "[PERSON_NAME]" at bounding box center [66, 221] width 77 height 12
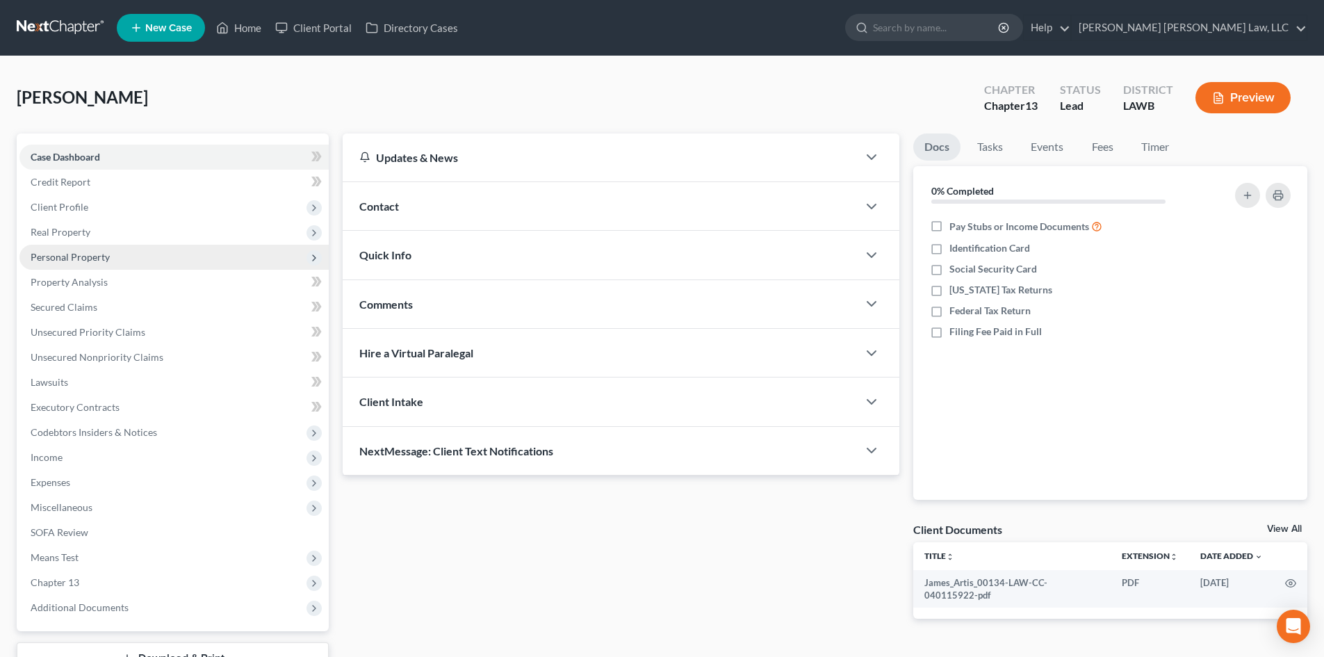
click at [145, 248] on span "Personal Property" at bounding box center [173, 257] width 309 height 25
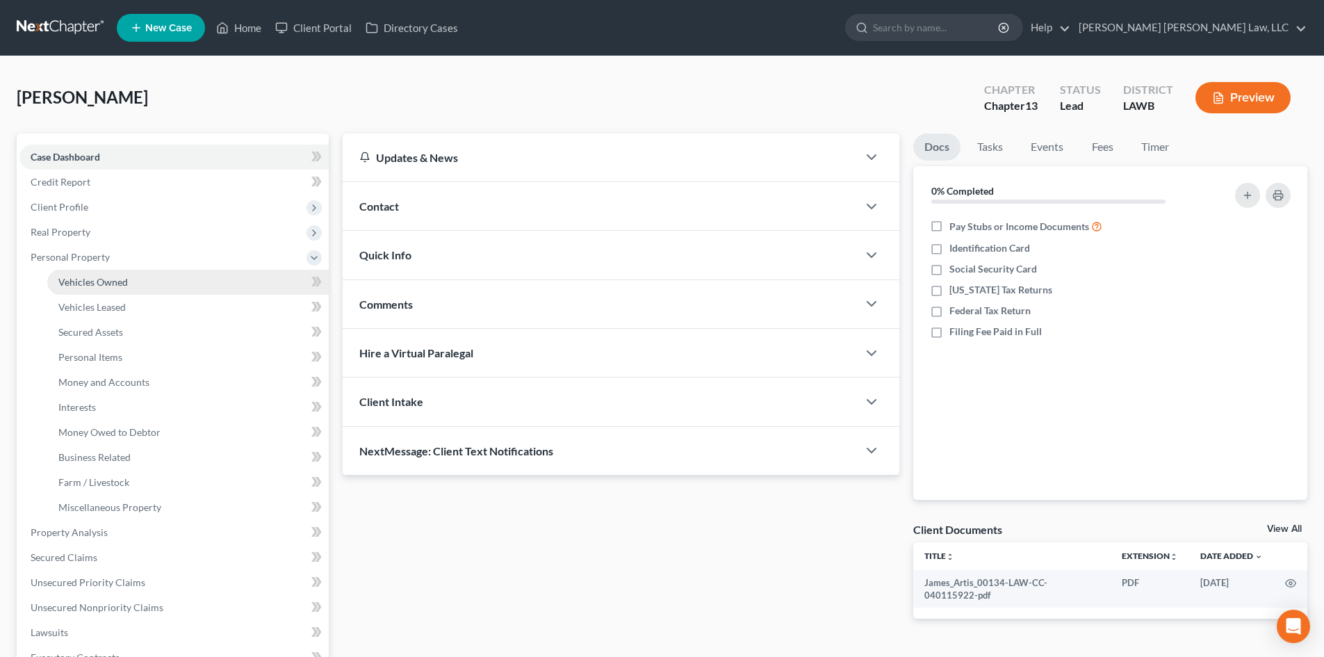
click at [156, 274] on link "Vehicles Owned" at bounding box center [187, 282] width 281 height 25
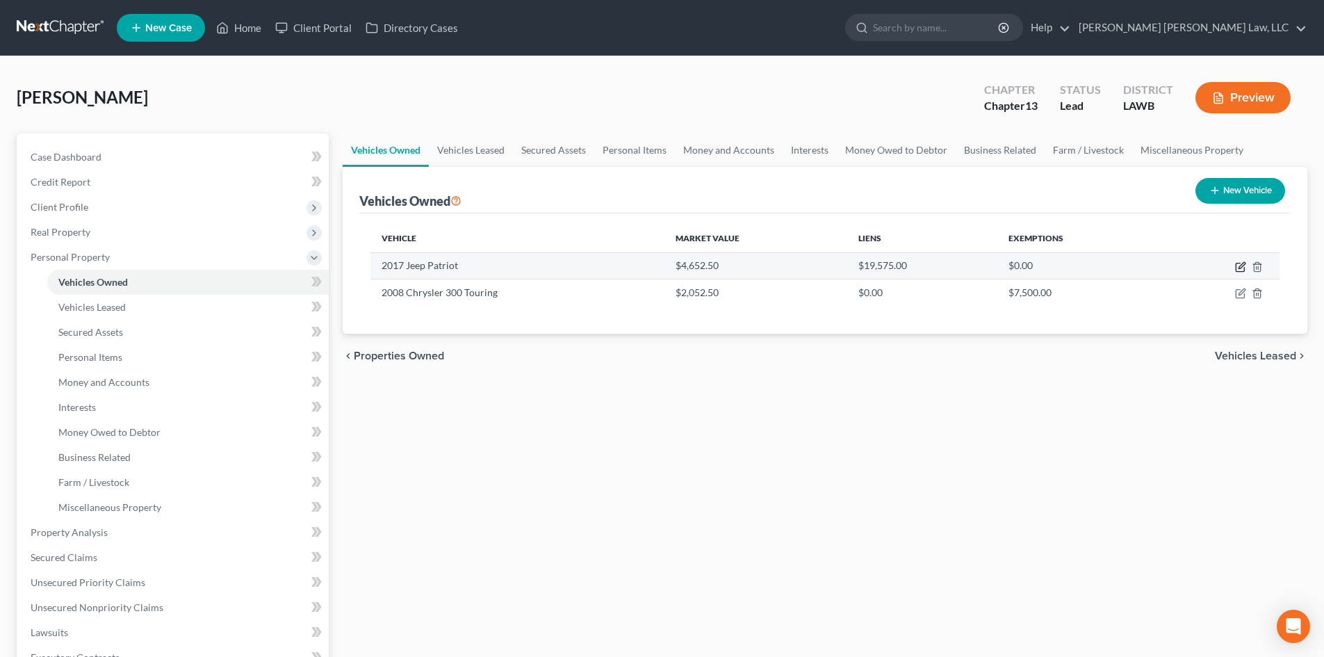
click at [1238, 263] on icon "button" at bounding box center [1240, 267] width 8 height 8
select select "0"
select select "9"
select select "3"
select select "0"
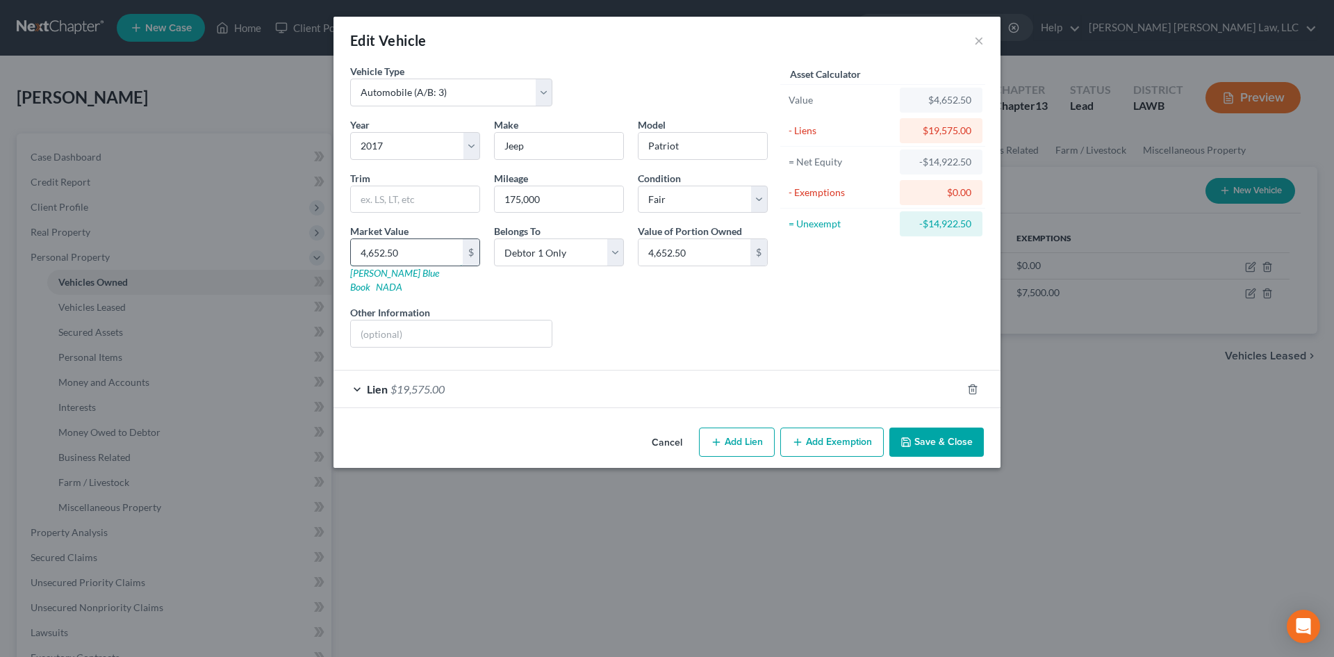
click at [456, 248] on input "4,652.50" at bounding box center [407, 252] width 112 height 26
click at [451, 248] on input "4,652.50" at bounding box center [407, 252] width 112 height 26
type input "4,652."
type input "4,652.00"
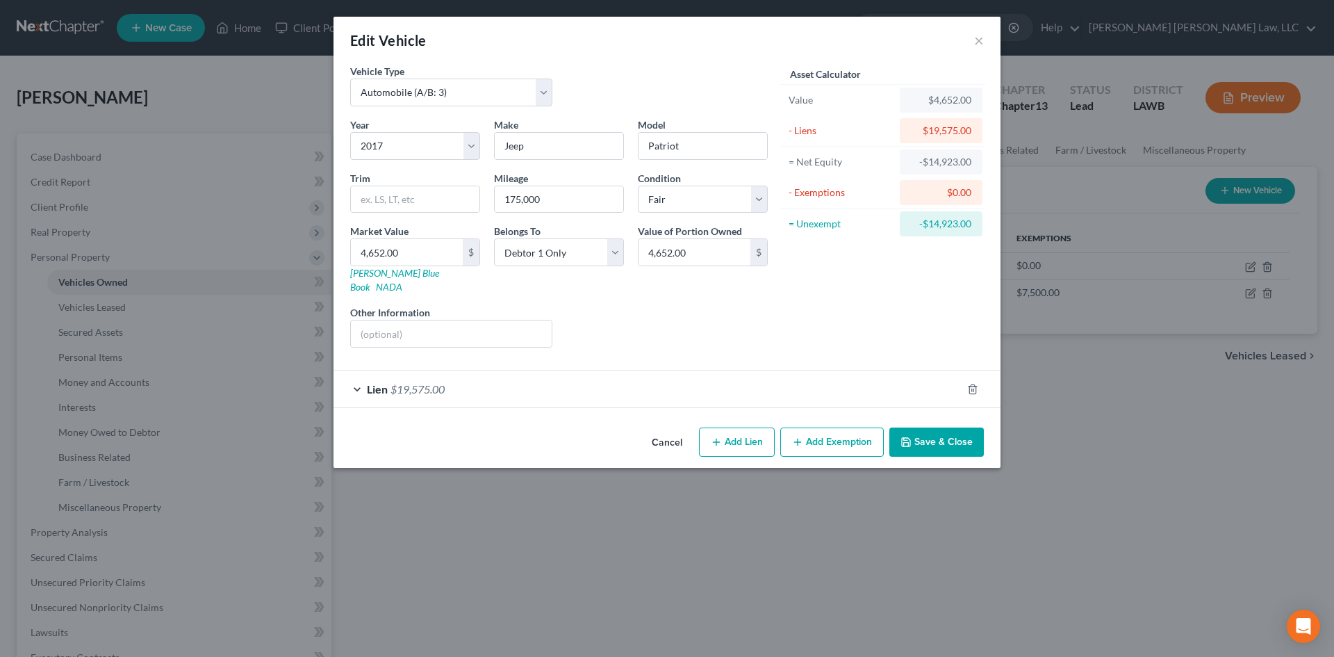
click at [925, 434] on button "Save & Close" at bounding box center [937, 441] width 95 height 29
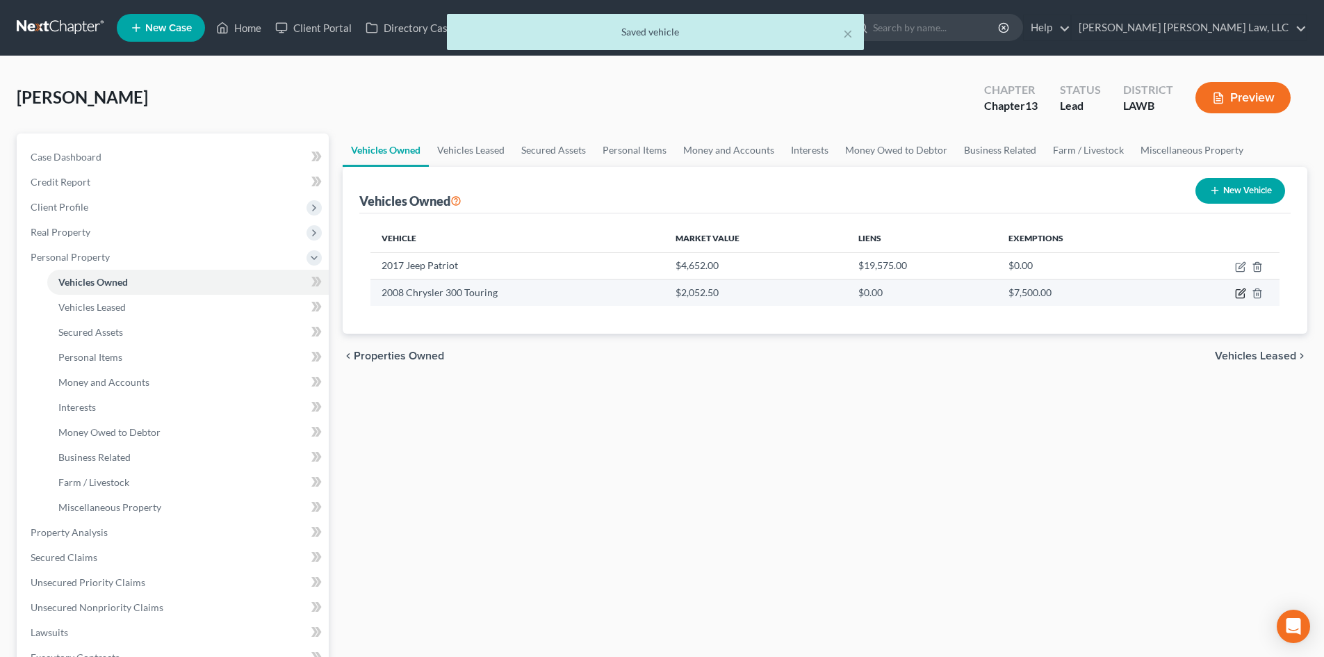
click at [1238, 295] on icon "button" at bounding box center [1241, 292] width 6 height 6
select select "0"
select select "18"
select select "4"
select select "0"
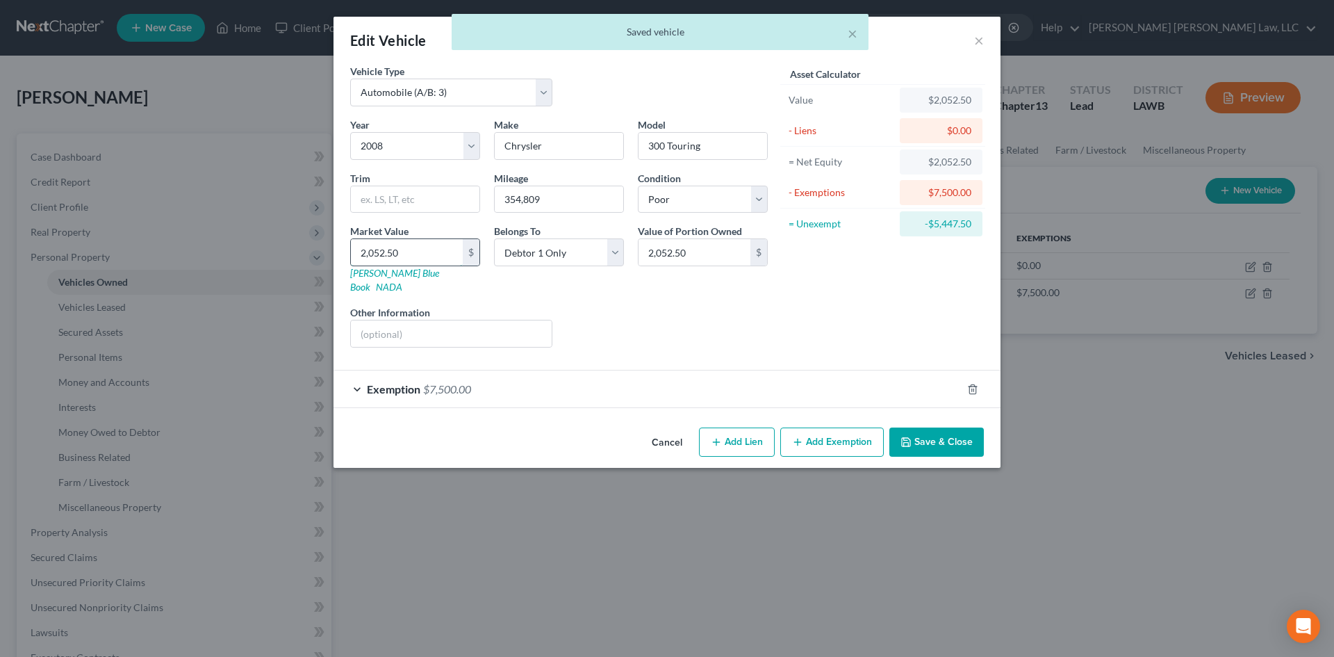
click at [420, 248] on input "2,052.50" at bounding box center [407, 252] width 112 height 26
type input "2"
type input "2.00"
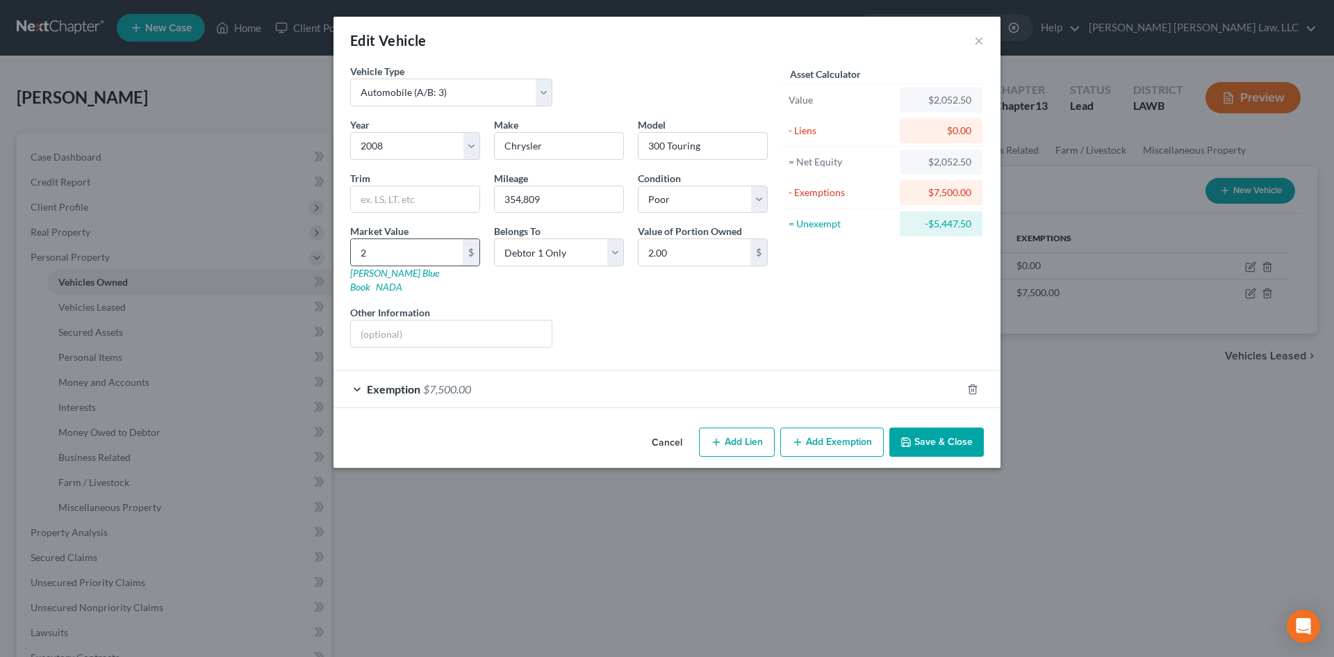
type input "20"
type input "20.00"
type input "205"
type input "205.00"
type input "2052"
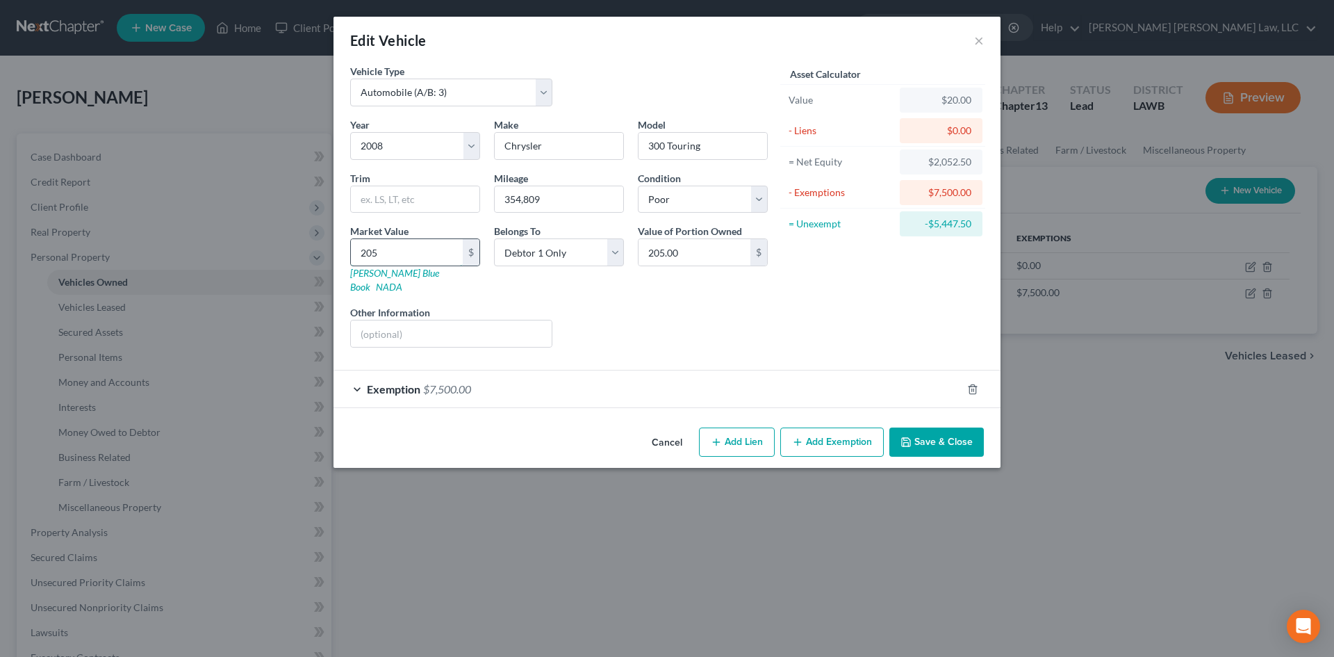
type input "2,052.00"
click at [847, 331] on div "Asset Calculator Value $2,052.00 - Liens $0.00 = Net Equity $2,052.00 - Exempti…" at bounding box center [883, 211] width 216 height 295
click at [935, 427] on button "Save & Close" at bounding box center [937, 441] width 95 height 29
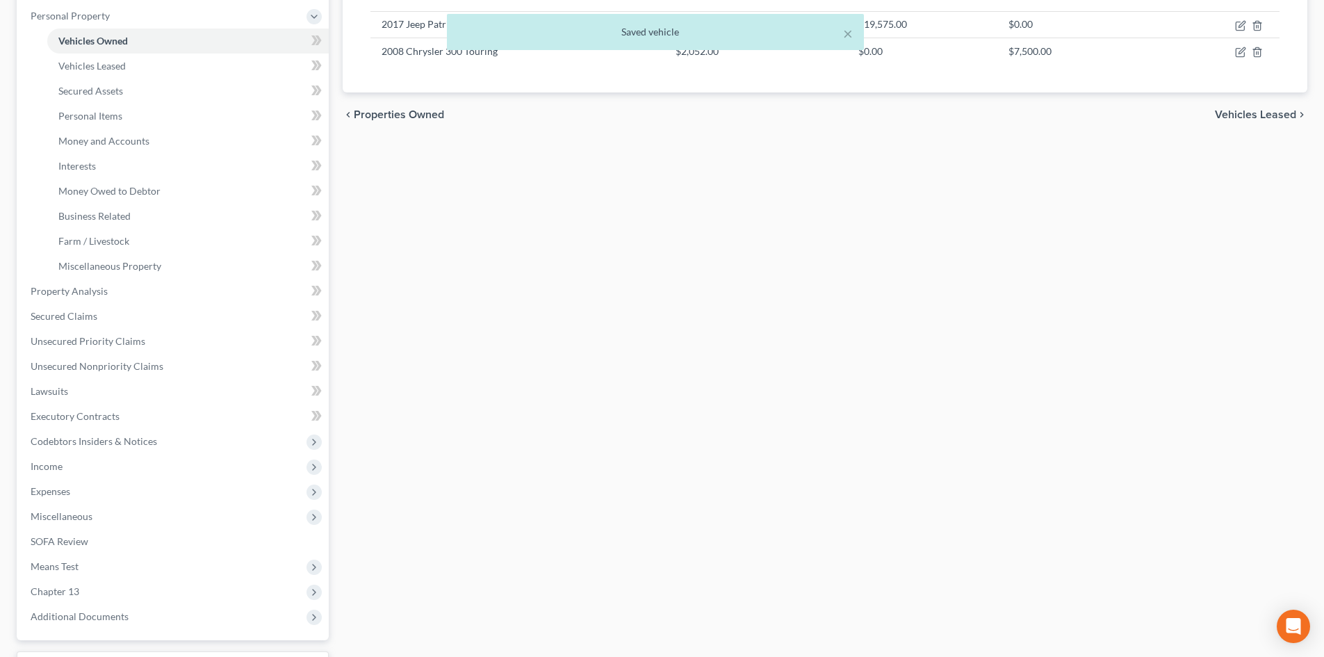
scroll to position [347, 0]
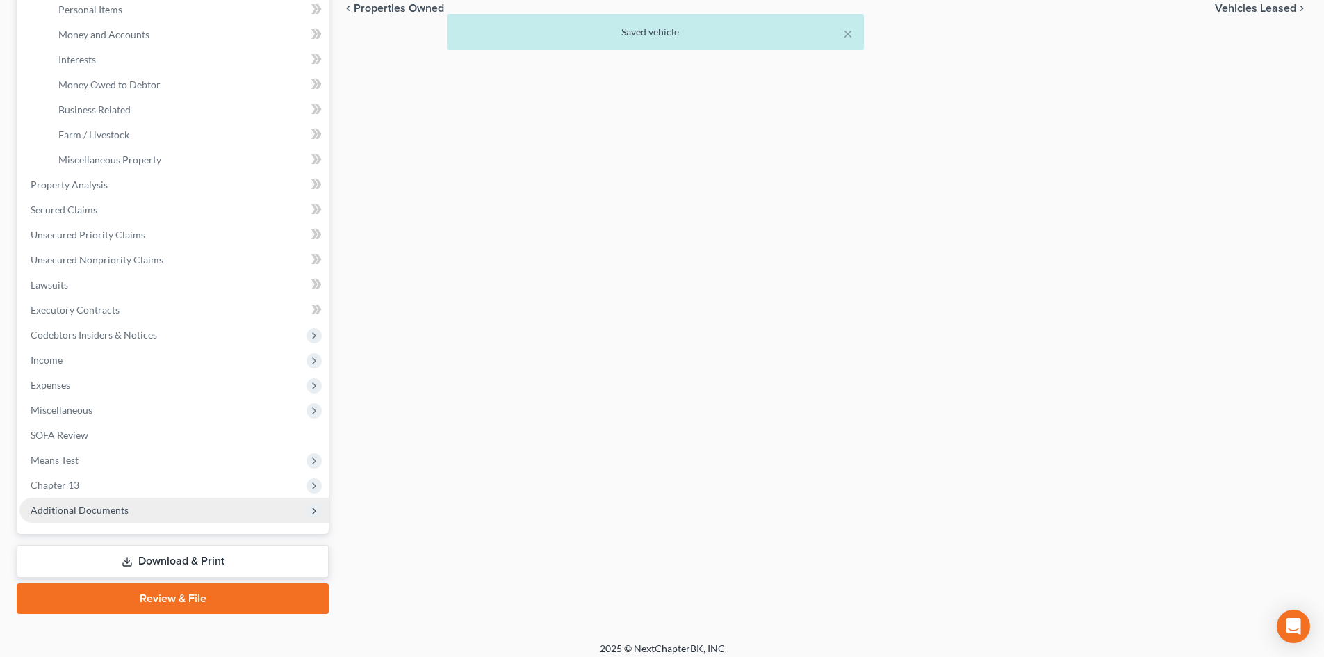
click at [170, 486] on span "Chapter 13" at bounding box center [173, 485] width 309 height 25
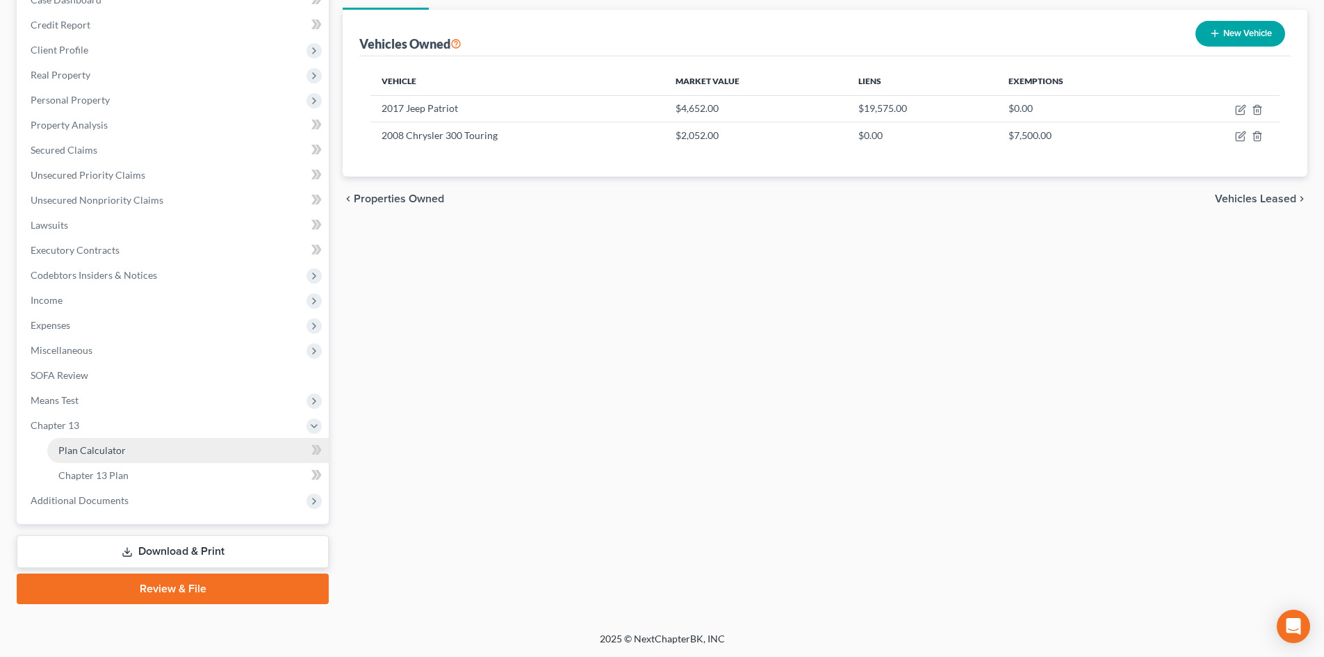
click at [162, 452] on link "Plan Calculator" at bounding box center [187, 450] width 281 height 25
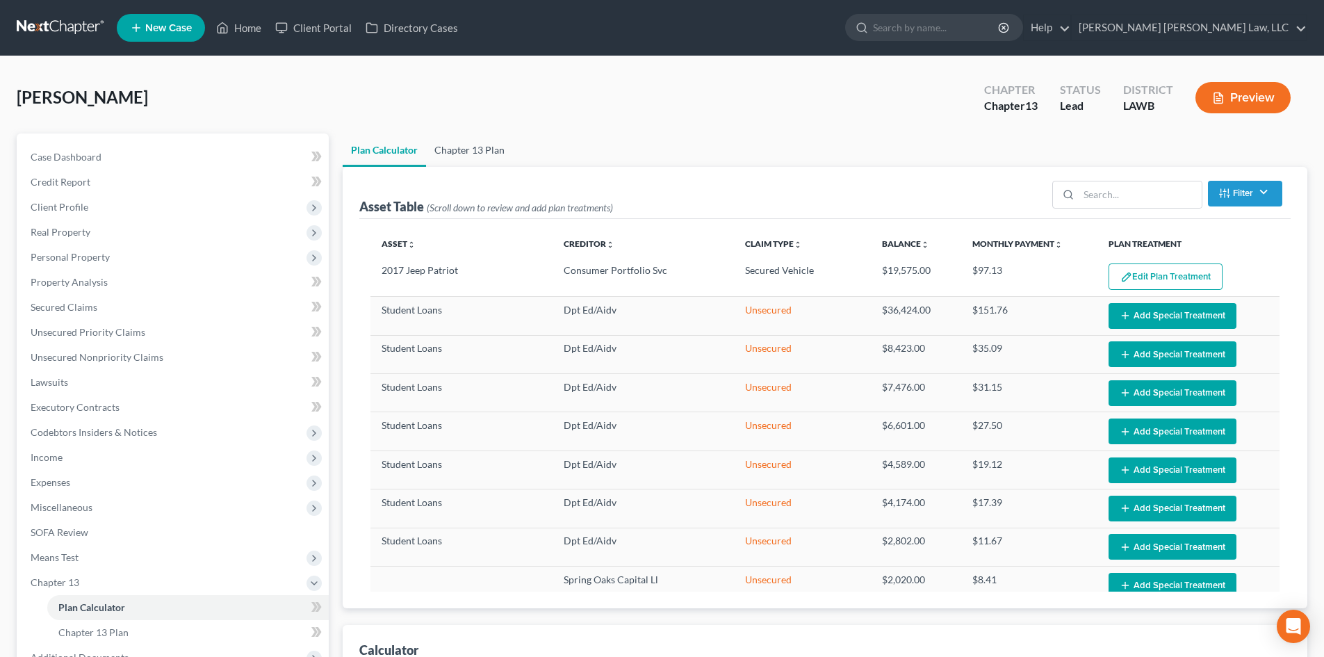
click at [485, 144] on link "Chapter 13 Plan" at bounding box center [469, 149] width 87 height 33
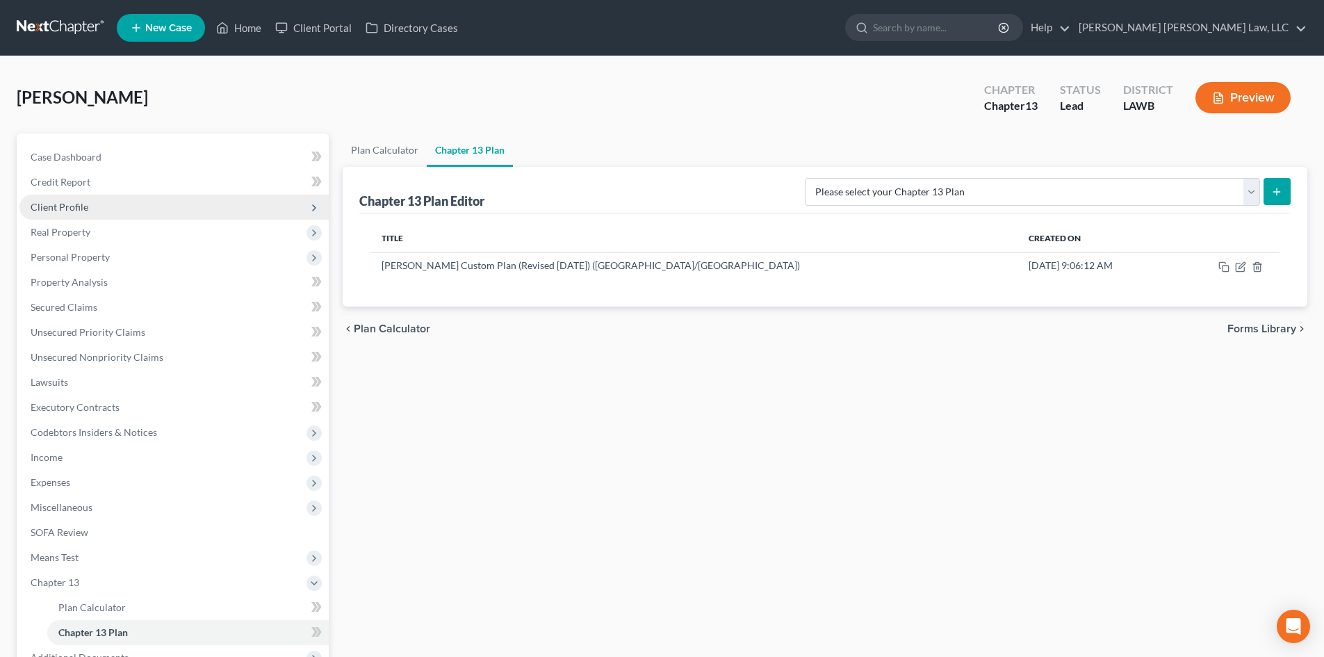
click at [119, 209] on span "Client Profile" at bounding box center [173, 207] width 309 height 25
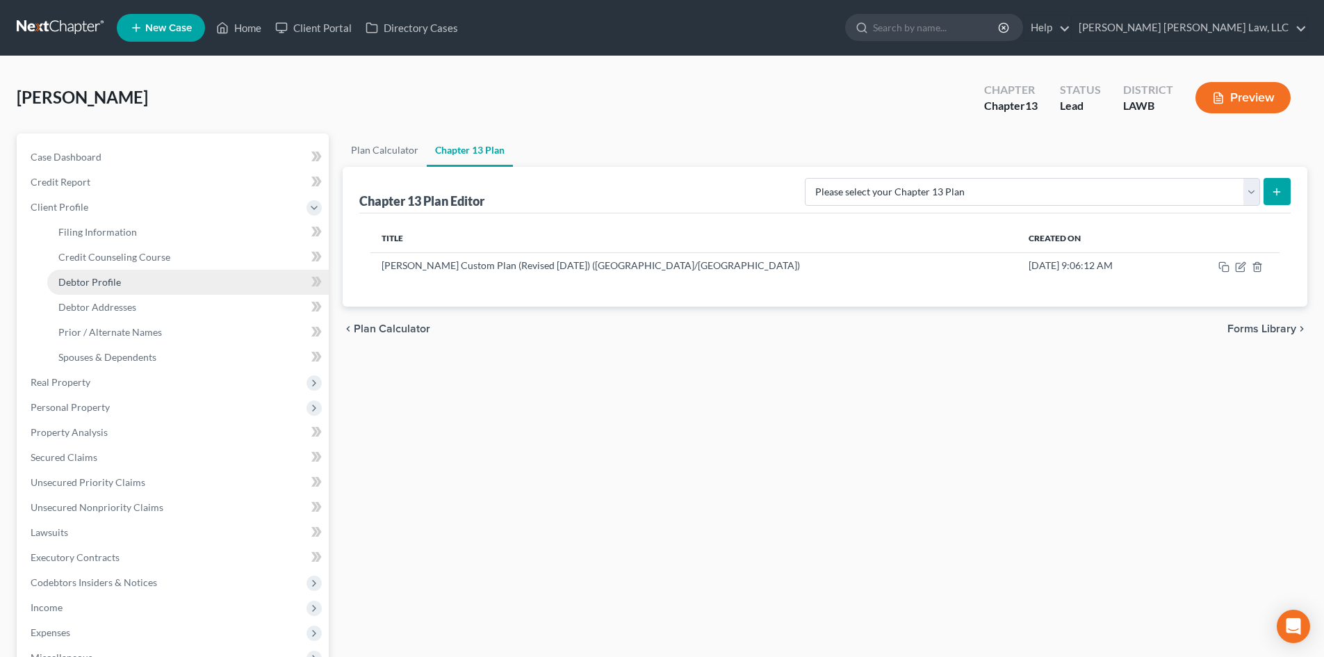
click at [142, 277] on link "Debtor Profile" at bounding box center [187, 282] width 281 height 25
select select "2"
select select "0"
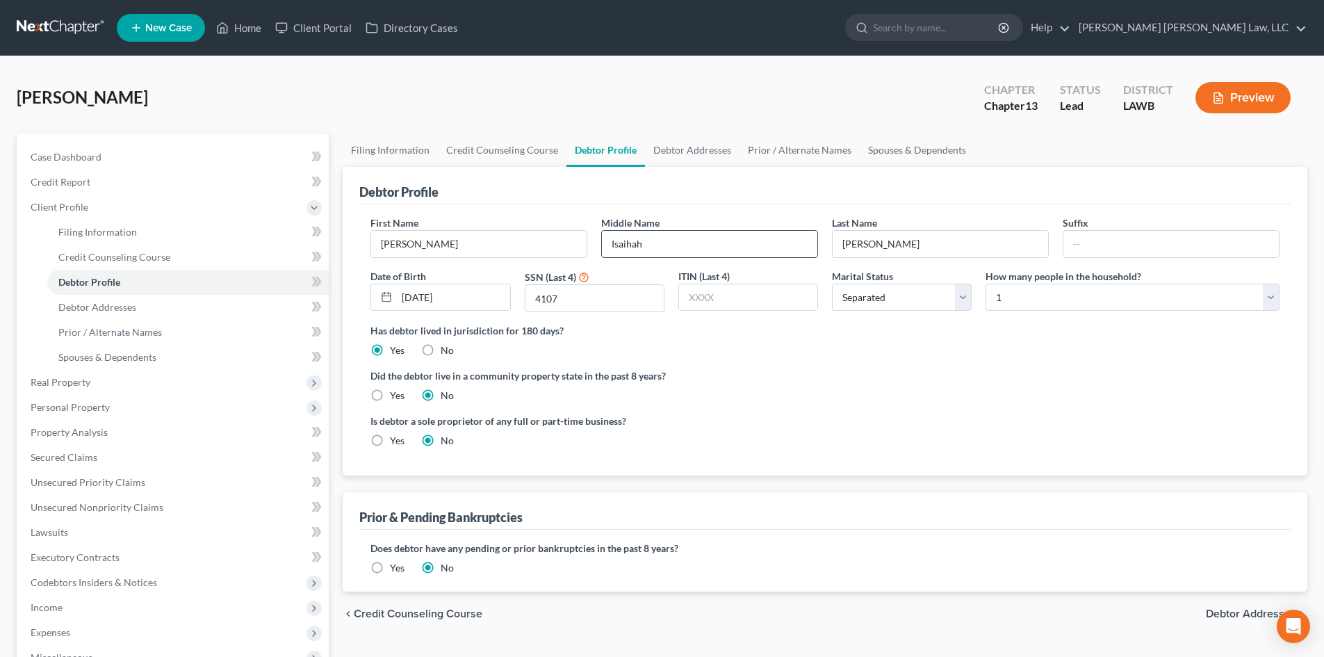
click at [655, 239] on input "Isaihah" at bounding box center [709, 244] width 215 height 26
click at [680, 249] on input "Isaihah" at bounding box center [709, 244] width 215 height 26
click at [678, 249] on input "Isaihah" at bounding box center [709, 244] width 215 height 26
type input "[DEMOGRAPHIC_DATA]"
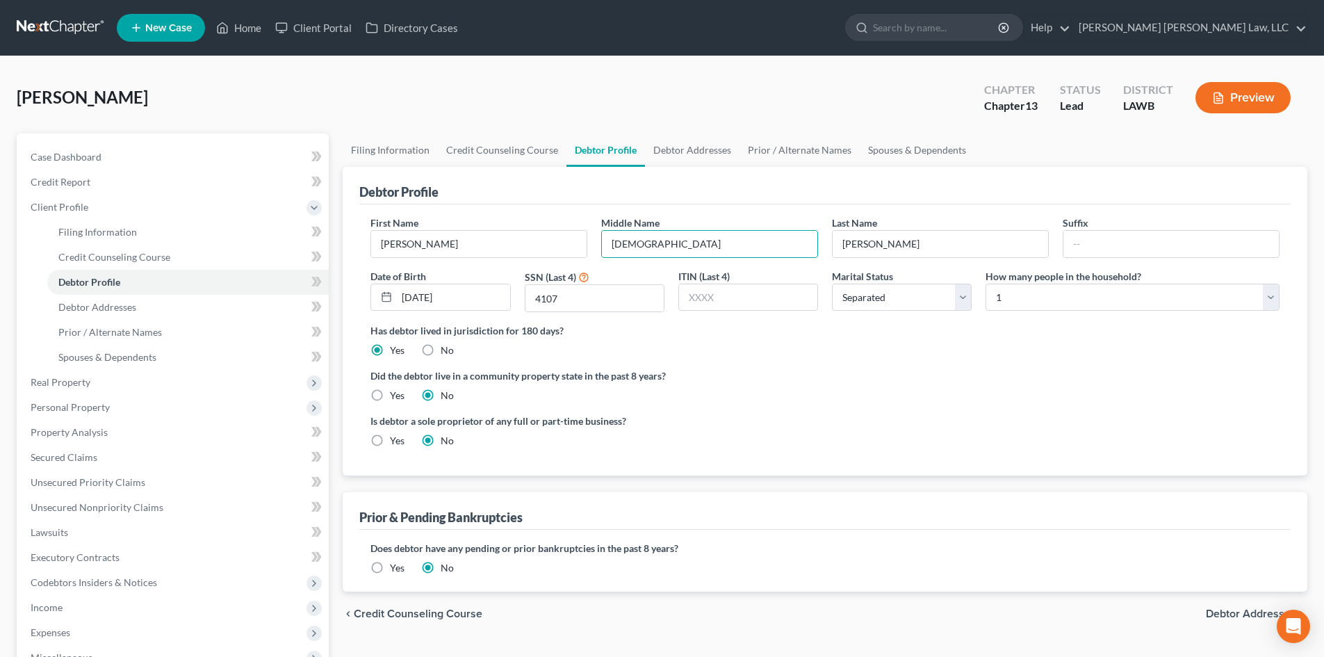
click at [937, 372] on label "Did the debtor live in a community property state in the past 8 years?" at bounding box center [824, 375] width 909 height 15
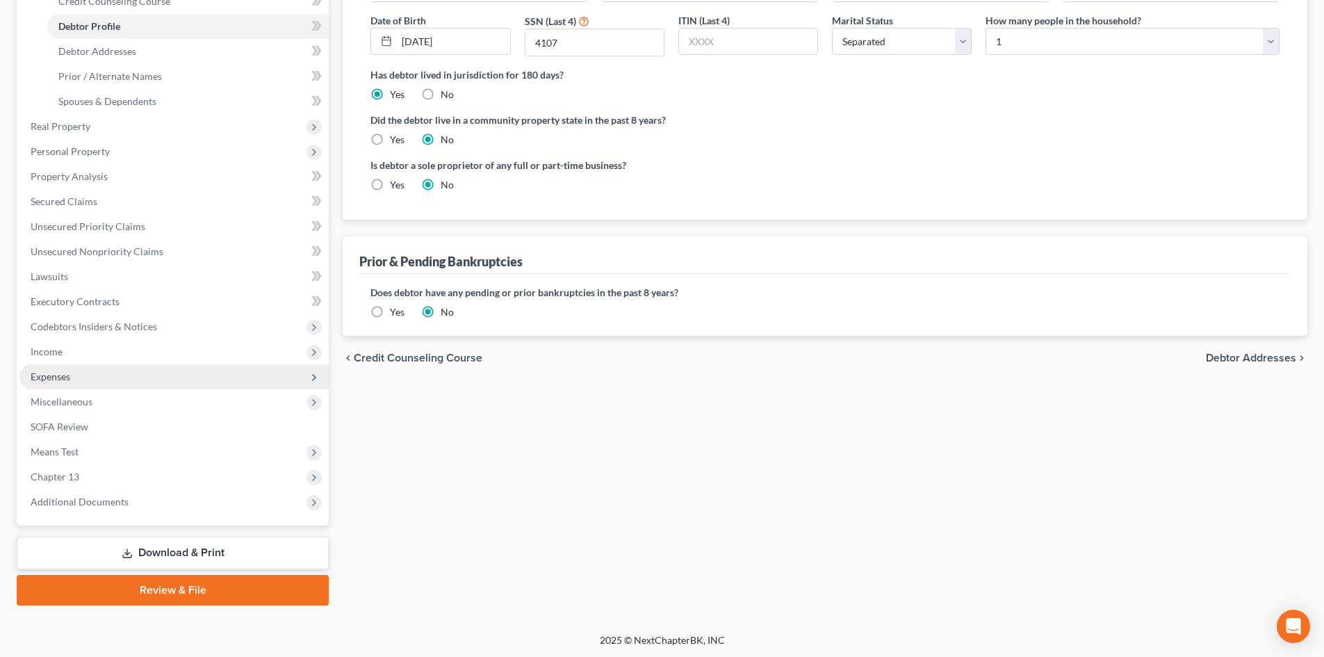
scroll to position [257, 0]
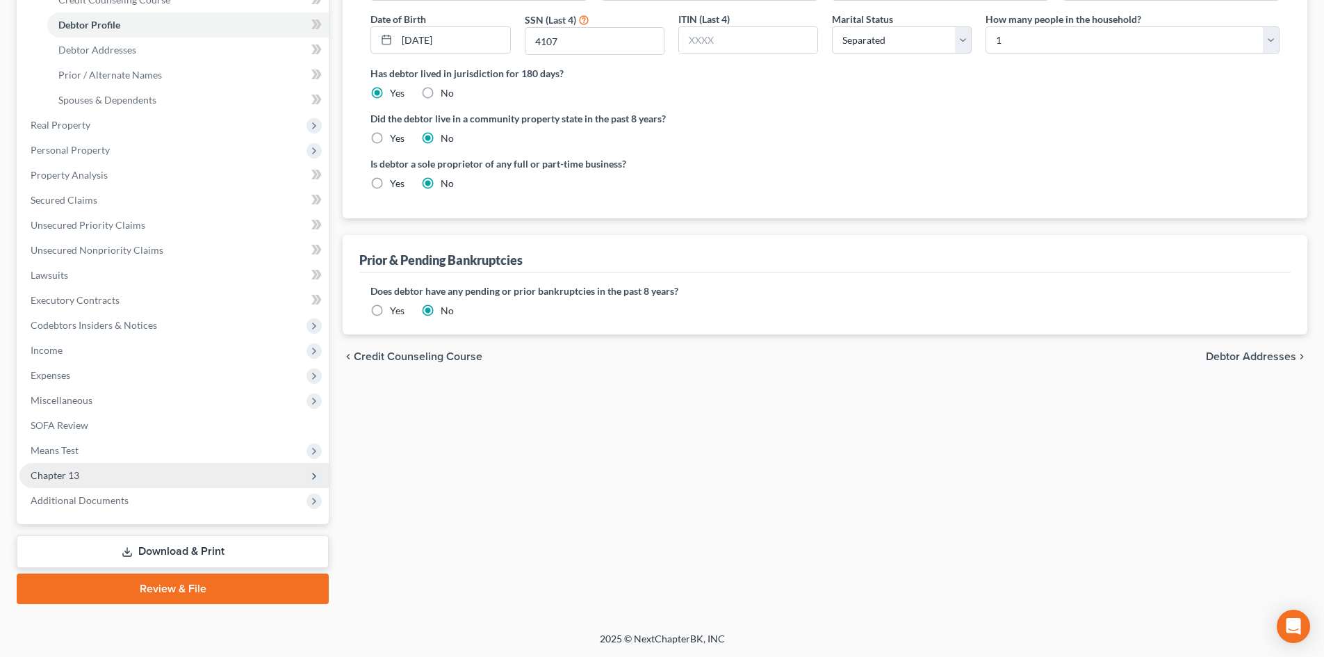
click at [161, 478] on span "Chapter 13" at bounding box center [173, 475] width 309 height 25
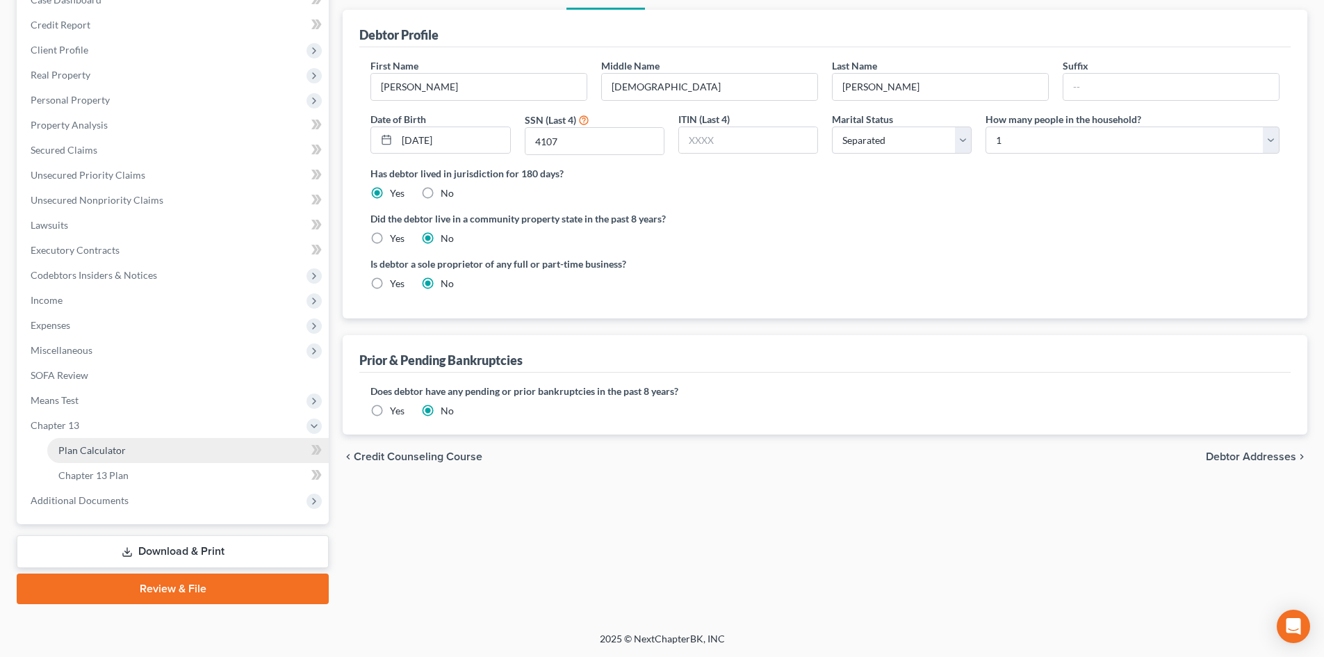
click at [156, 454] on link "Plan Calculator" at bounding box center [187, 450] width 281 height 25
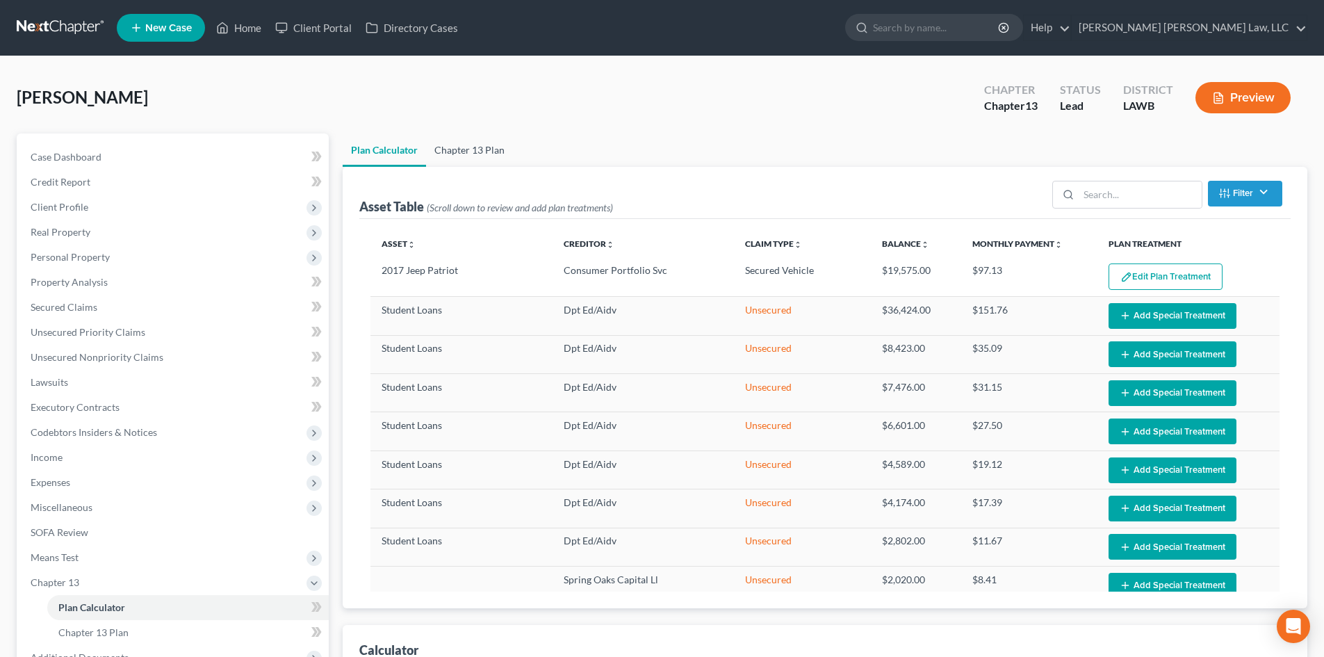
click at [491, 145] on link "Chapter 13 Plan" at bounding box center [469, 149] width 87 height 33
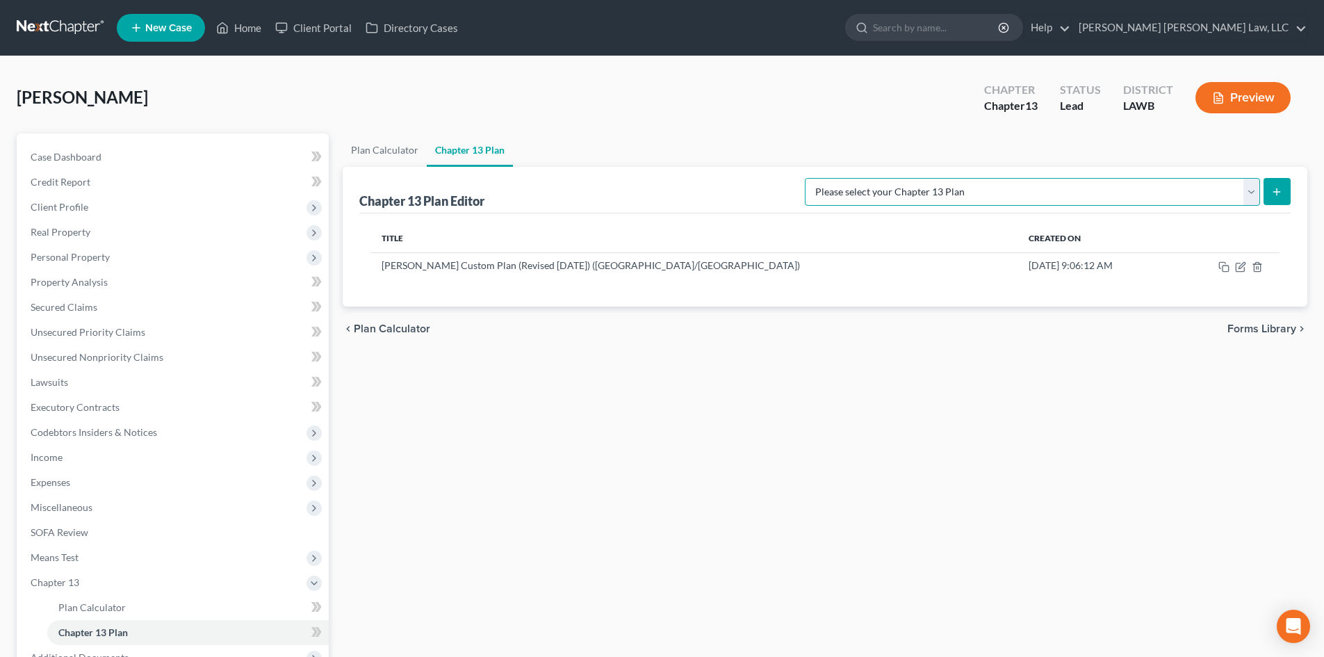
click at [1218, 196] on select "Please select your Chapter 13 Plan [PERSON_NAME] Custom Plan (Revised [DATE]) […" at bounding box center [1032, 192] width 455 height 28
select select "1"
click at [951, 178] on select "Please select your Chapter 13 Plan [PERSON_NAME] Custom Plan (Revised [DATE]) […" at bounding box center [1032, 192] width 455 height 28
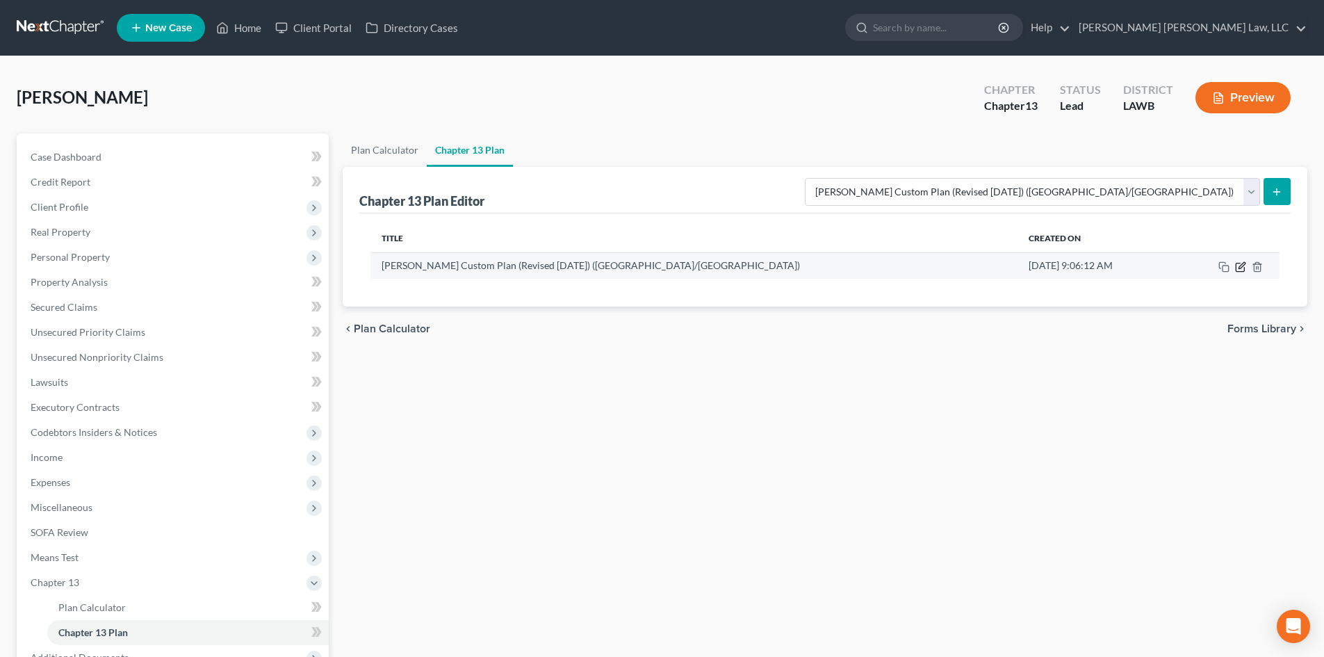
click at [1240, 267] on icon "button" at bounding box center [1240, 266] width 11 height 11
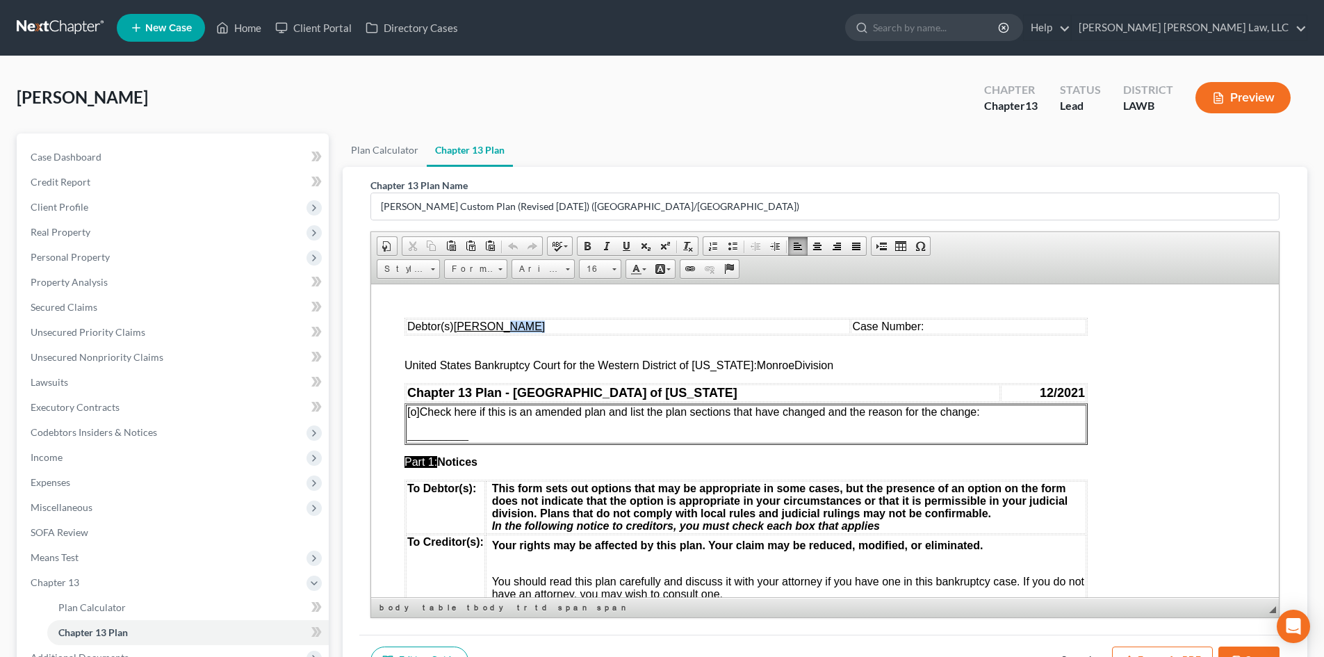
drag, startPoint x: 516, startPoint y: 324, endPoint x: 492, endPoint y: 324, distance: 23.6
click at [492, 324] on u "[PERSON_NAME]" at bounding box center [500, 326] width 92 height 12
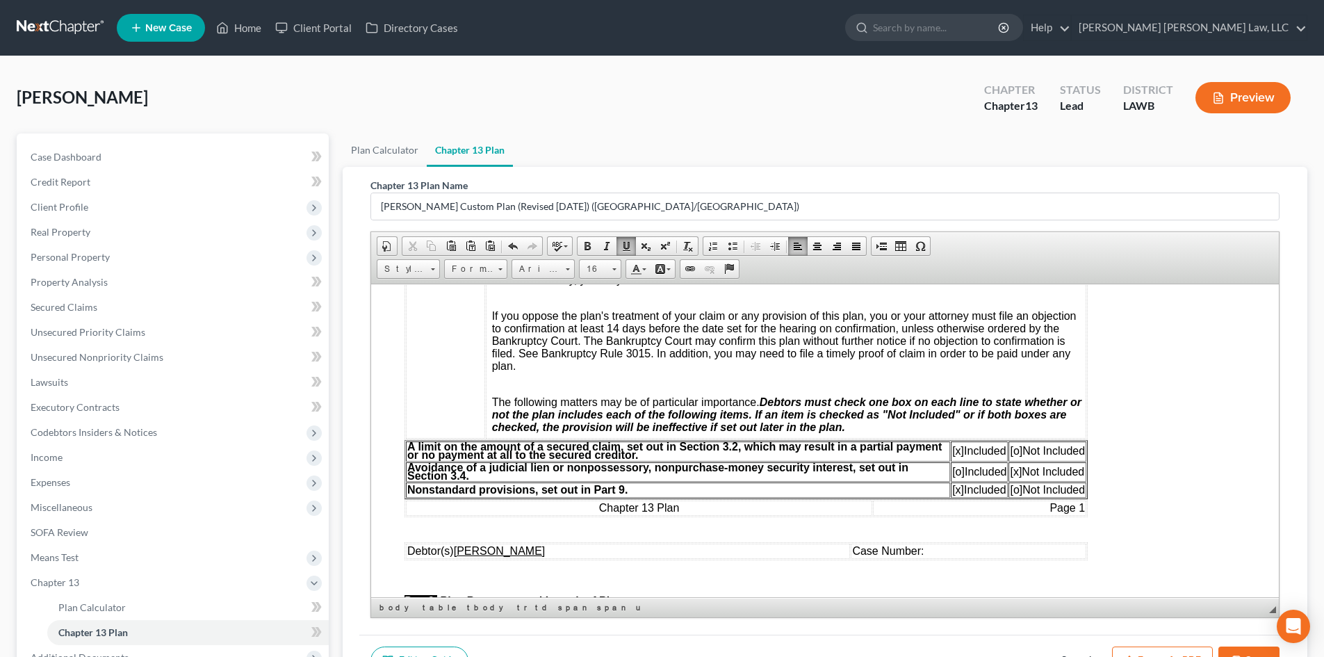
scroll to position [347, 0]
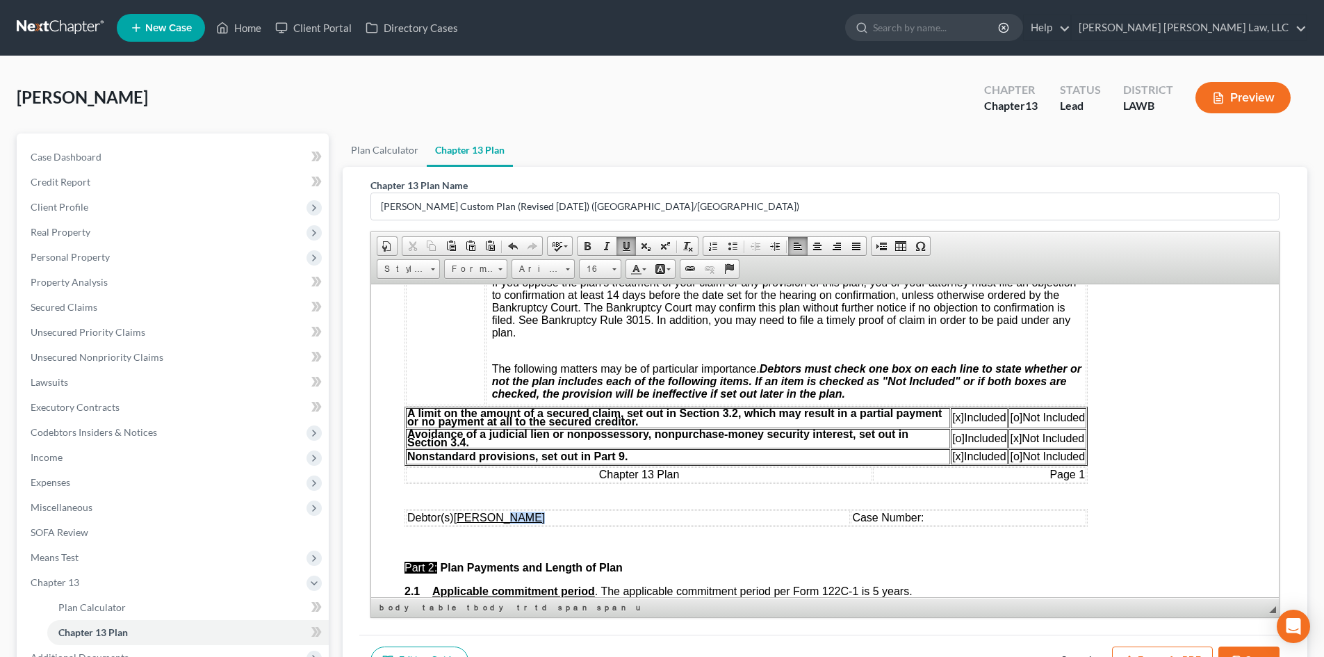
drag, startPoint x: 515, startPoint y: 516, endPoint x: 491, endPoint y: 521, distance: 24.1
click at [491, 521] on u "[PERSON_NAME]" at bounding box center [500, 517] width 92 height 12
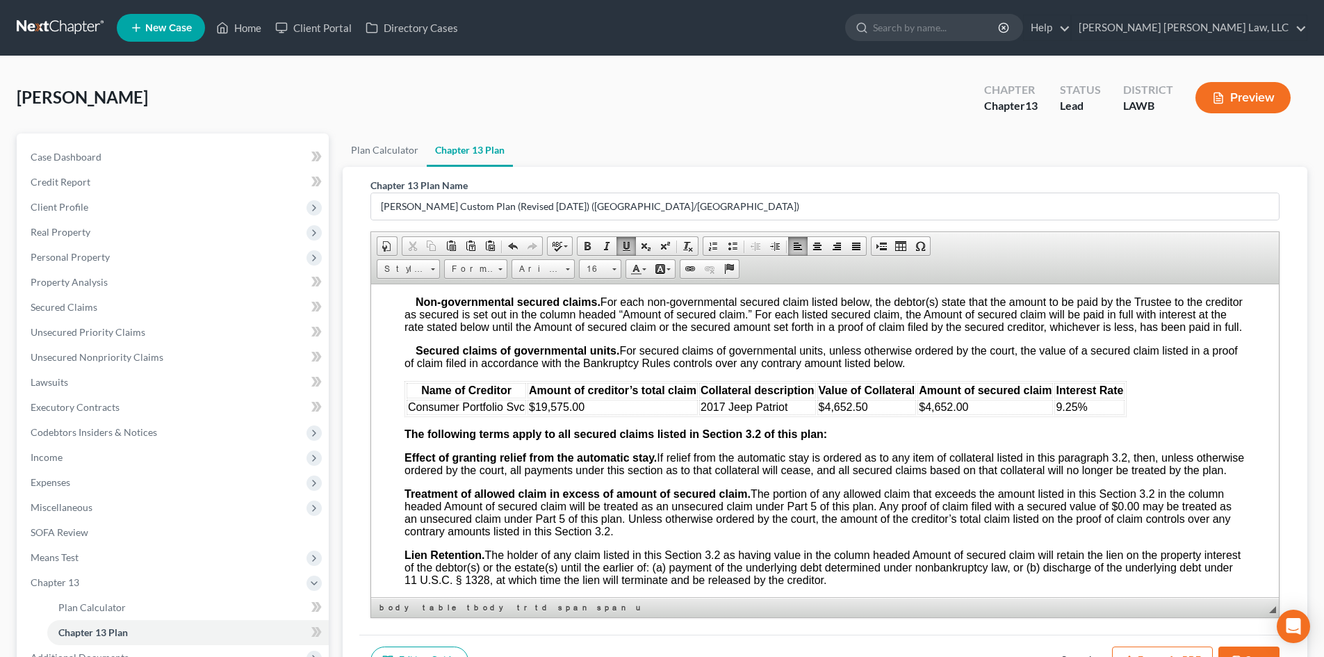
scroll to position [1529, 0]
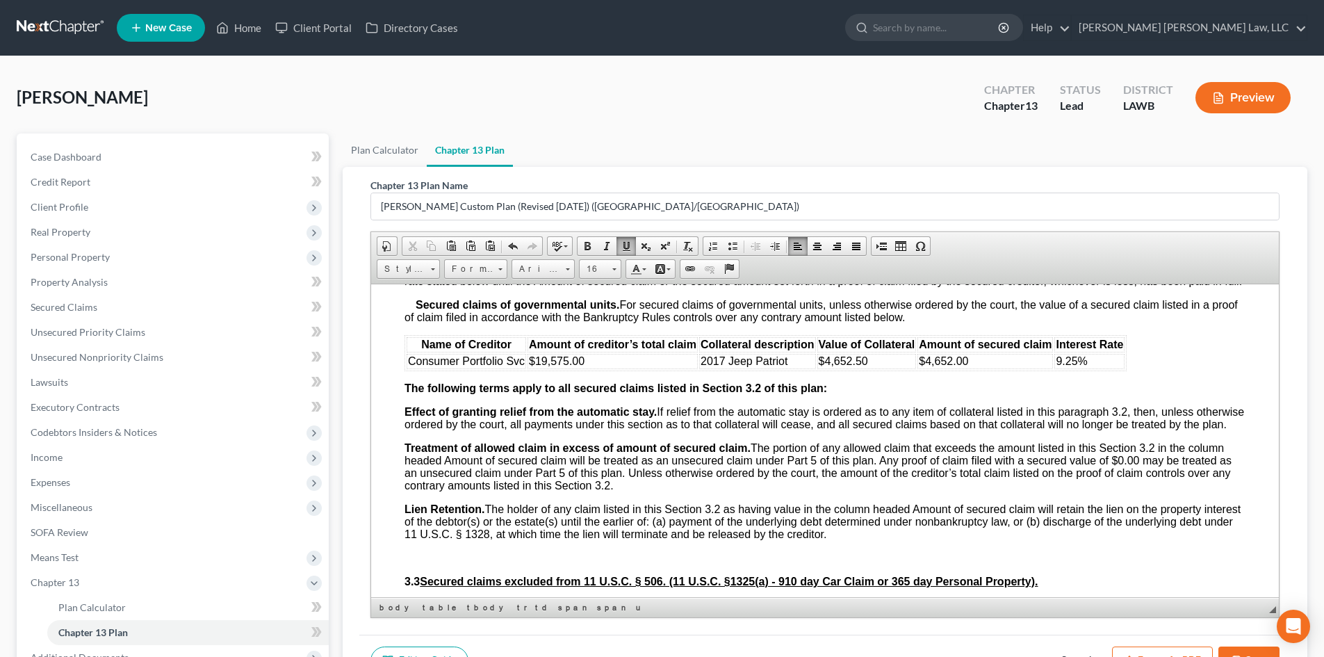
click at [880, 368] on td "$4,652.50" at bounding box center [866, 360] width 99 height 15
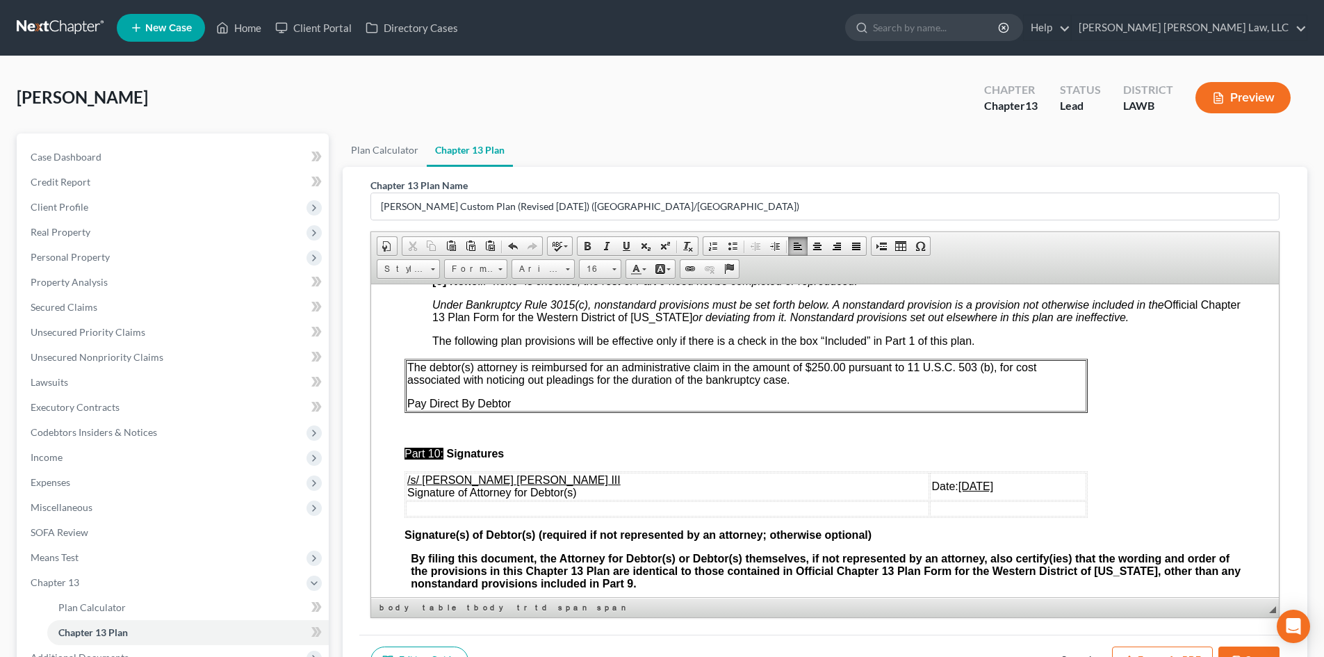
scroll to position [4170, 0]
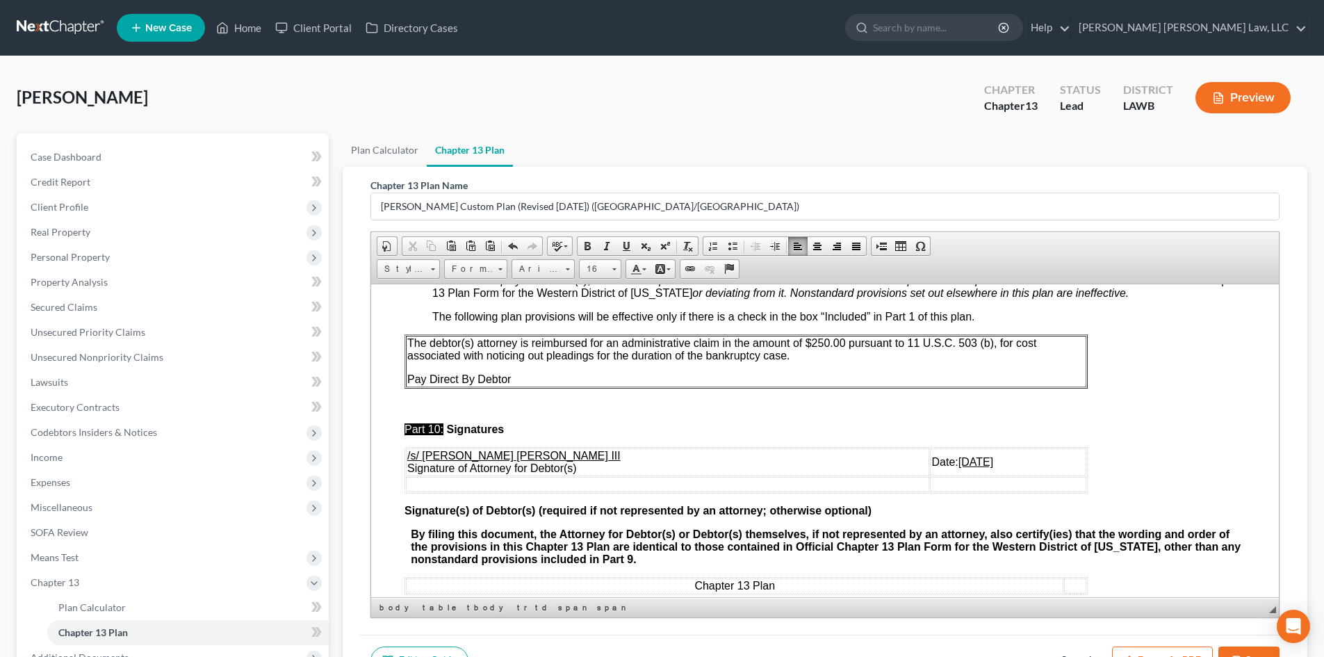
click at [958, 467] on u "[DATE]" at bounding box center [975, 461] width 35 height 12
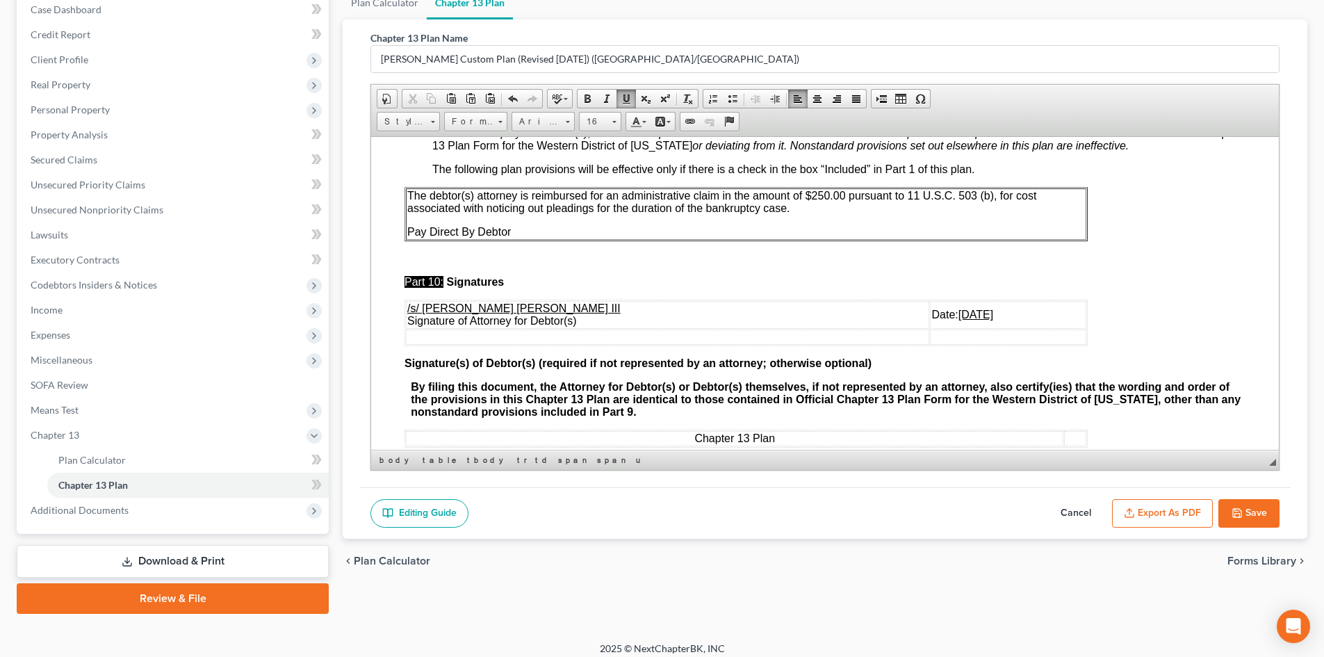
scroll to position [157, 0]
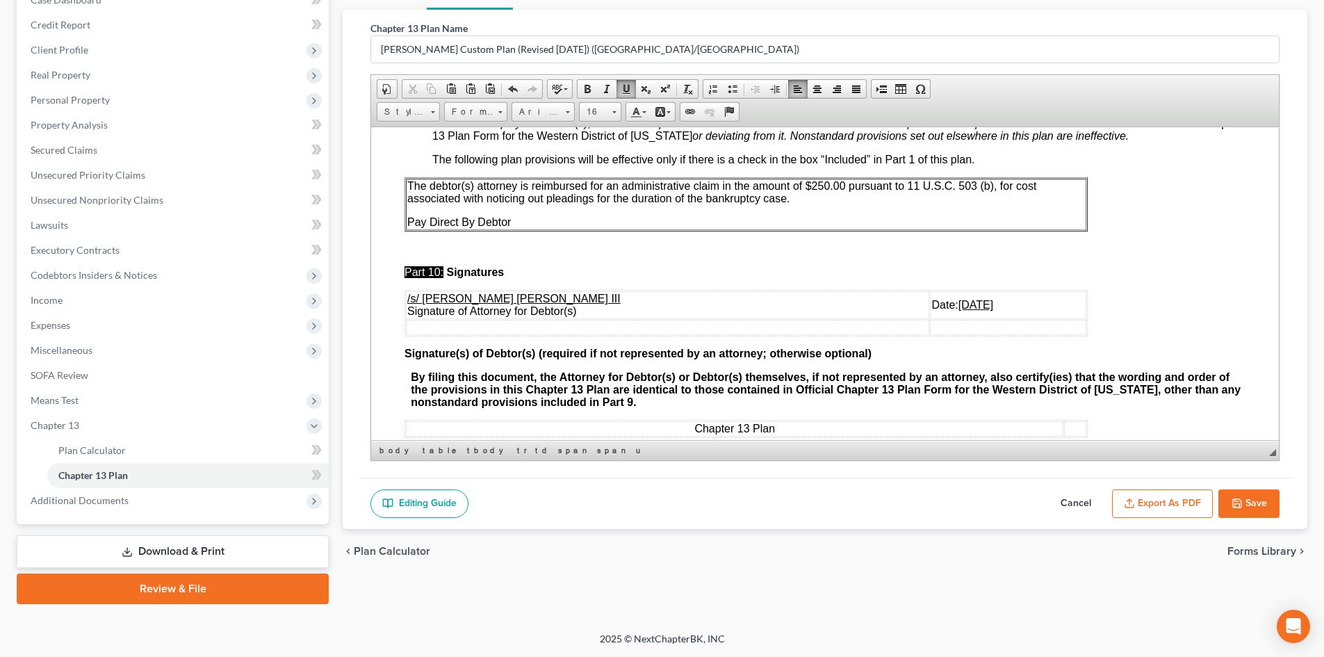
click at [1253, 507] on button "Save" at bounding box center [1248, 503] width 61 height 29
select select "1"
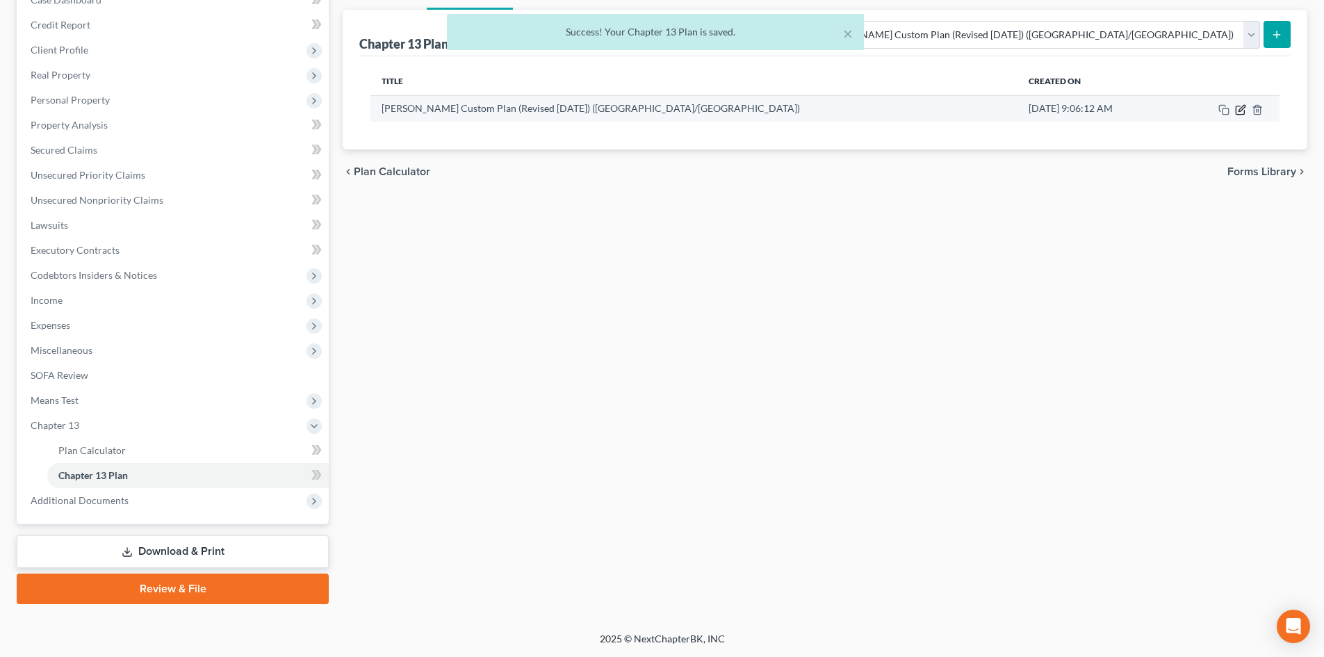
click at [1240, 107] on icon "button" at bounding box center [1240, 109] width 11 height 11
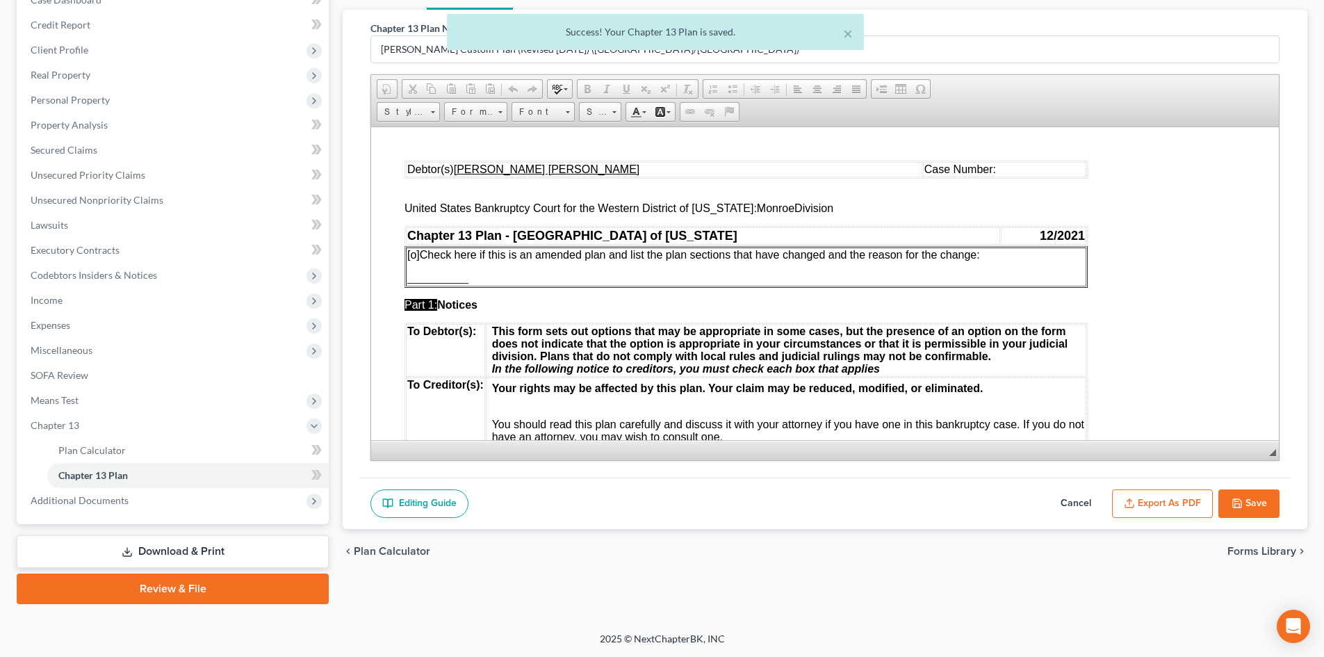
scroll to position [0, 0]
click at [1162, 507] on button "Export as PDF" at bounding box center [1162, 503] width 101 height 29
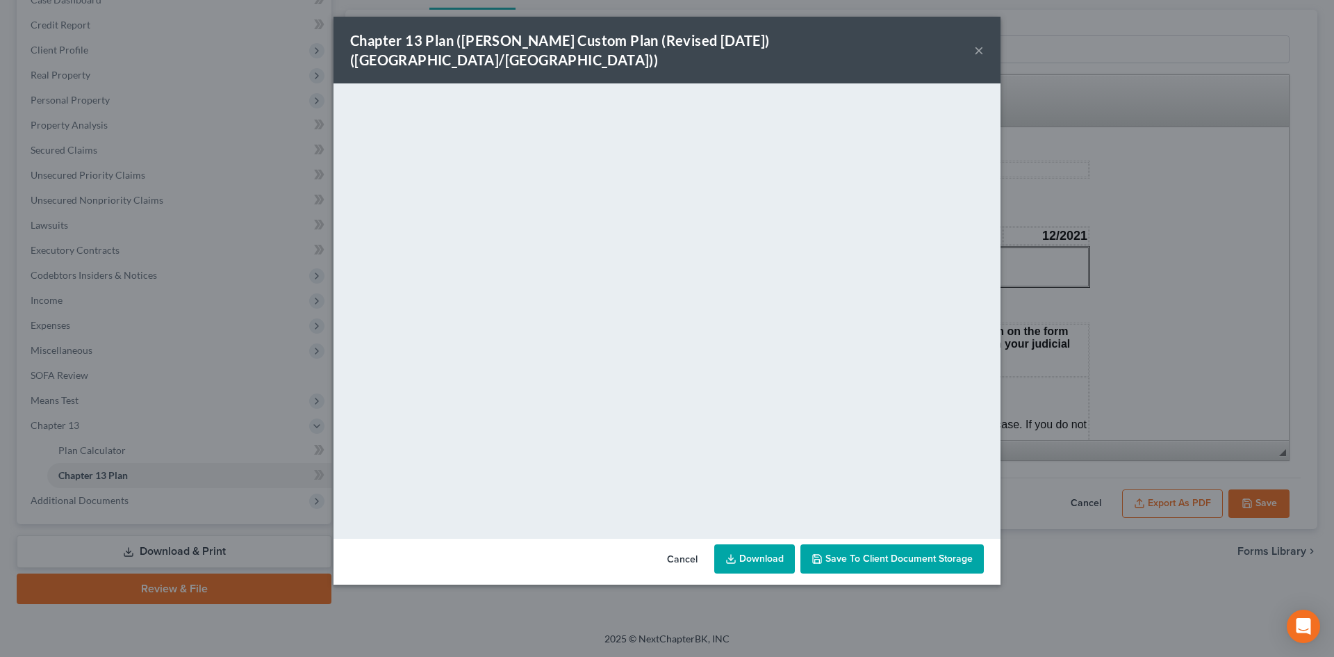
click at [752, 544] on link "Download" at bounding box center [754, 558] width 81 height 29
click at [1081, 337] on div "Chapter 13 Plan ([PERSON_NAME] Custom Plan (Revised [DATE]) ([GEOGRAPHIC_DATA]/…" at bounding box center [667, 328] width 1334 height 657
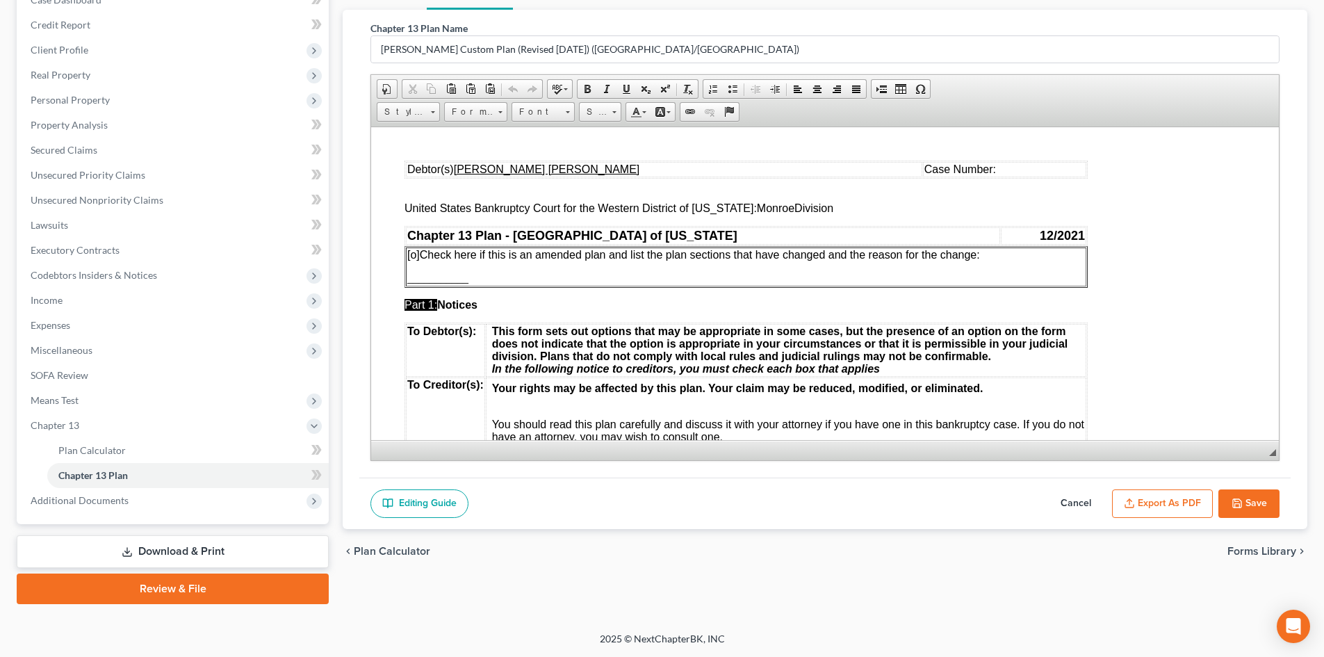
click at [1259, 496] on button "Save" at bounding box center [1248, 503] width 61 height 29
select select "1"
